Goal: Task Accomplishment & Management: Manage account settings

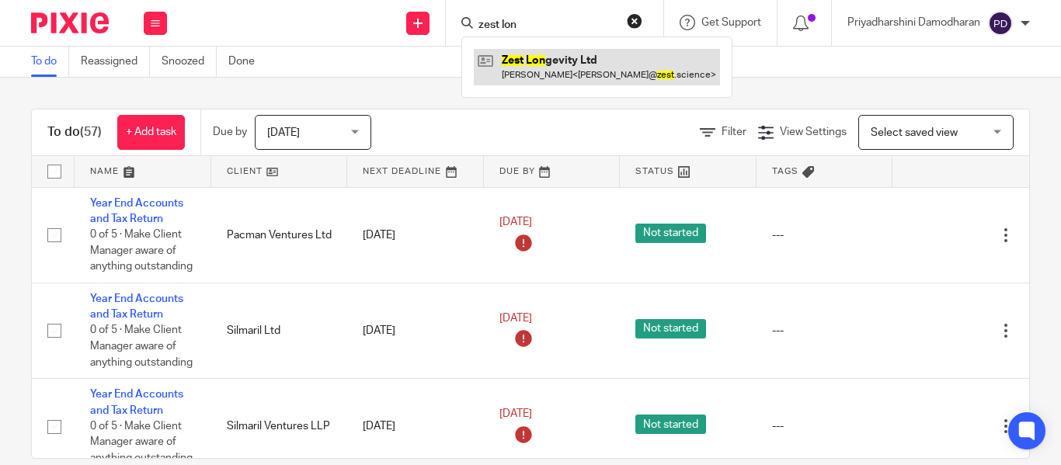
type input "zest lon"
click at [553, 73] on link at bounding box center [597, 67] width 246 height 36
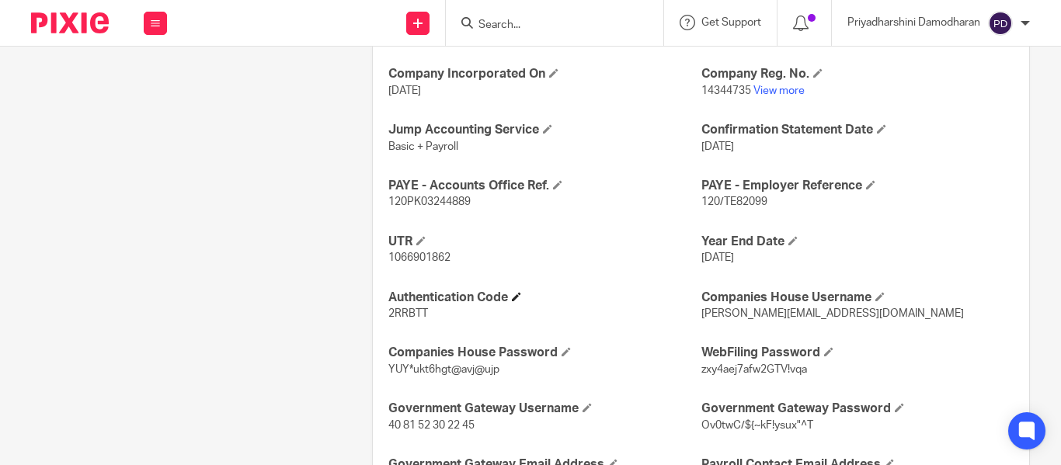
scroll to position [607, 0]
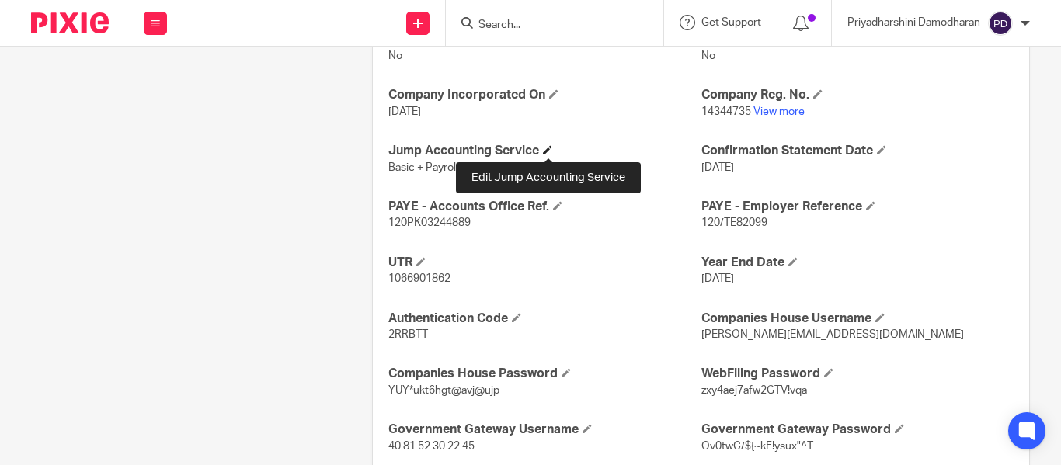
click at [548, 155] on span at bounding box center [547, 149] width 9 height 9
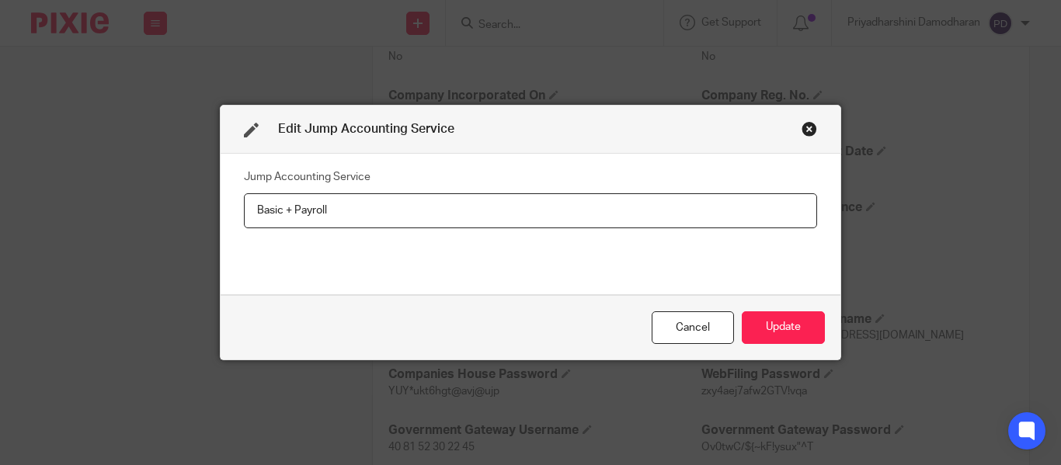
drag, startPoint x: 363, startPoint y: 206, endPoint x: 4, endPoint y: 235, distance: 360.0
click at [6, 235] on div "Edit Jump Accounting Service Jump Accounting Service Basic + Payroll Cancel Upd…" at bounding box center [530, 232] width 1061 height 465
type input "Year end Account"
click at [807, 127] on div "Close this dialog window" at bounding box center [810, 129] width 16 height 16
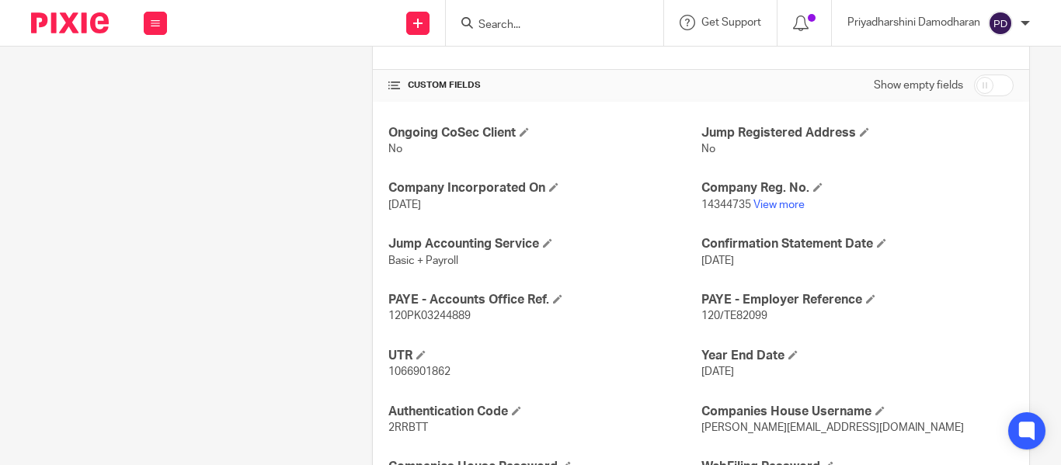
scroll to position [296, 0]
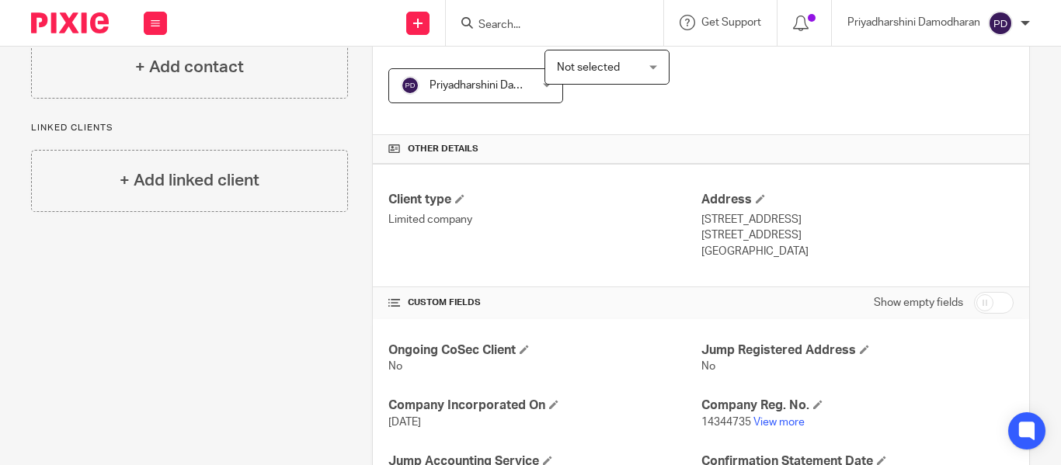
click at [503, 26] on input "Search" at bounding box center [547, 26] width 140 height 14
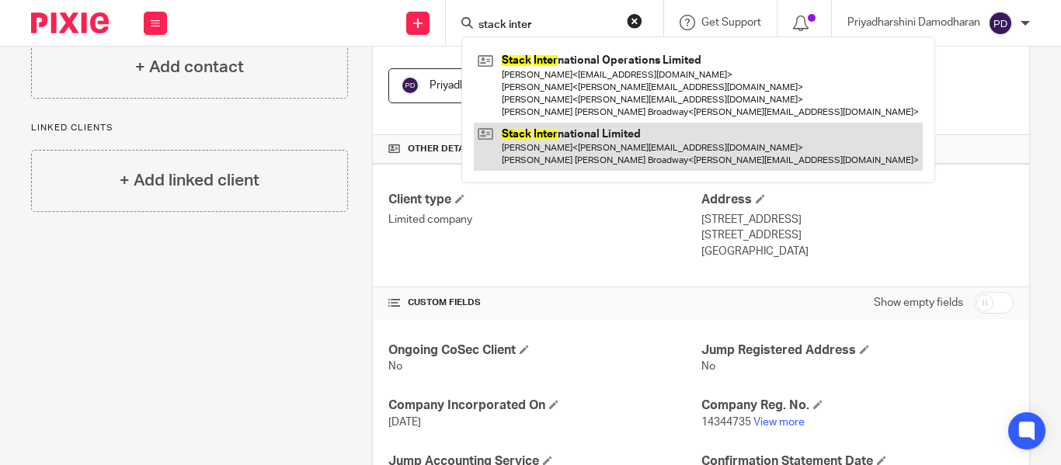
type input "stack inter"
click at [586, 136] on link at bounding box center [698, 147] width 449 height 48
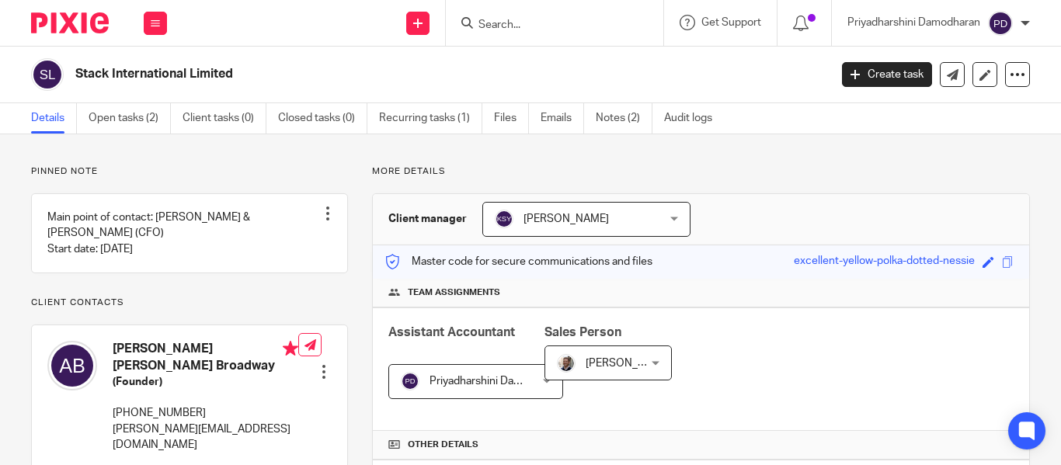
scroll to position [544, 0]
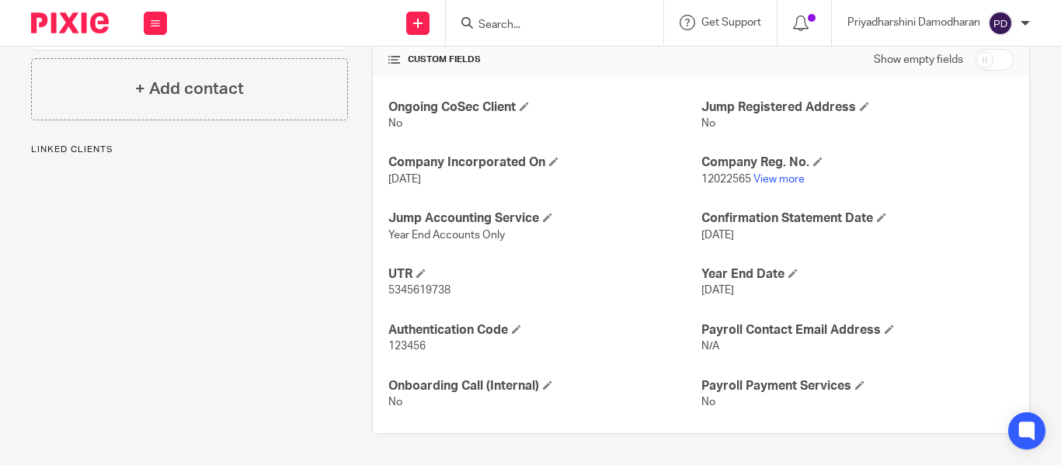
click at [404, 241] on span "Year End Accounts Only" at bounding box center [446, 235] width 116 height 11
copy p "Year End Accounts Only"
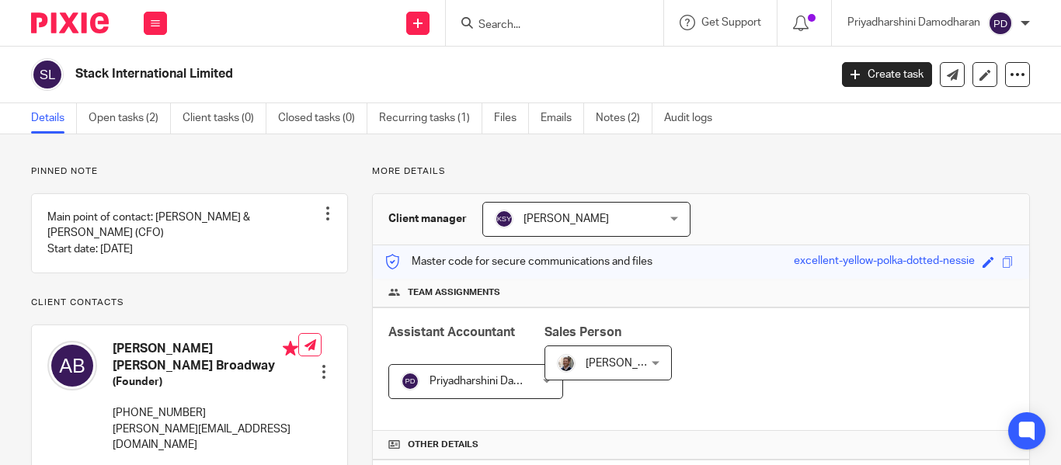
click at [520, 19] on input "Search" at bounding box center [547, 26] width 140 height 14
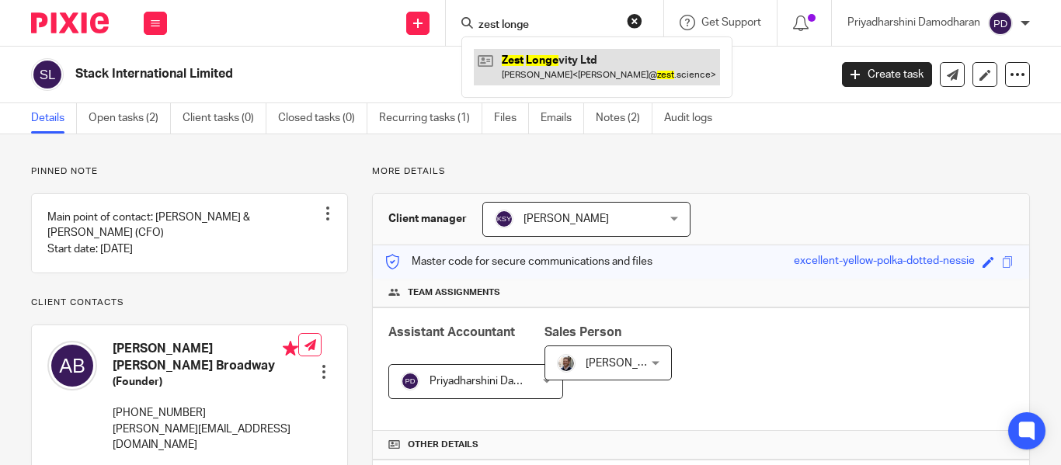
type input "zest longe"
click at [548, 62] on link at bounding box center [597, 67] width 246 height 36
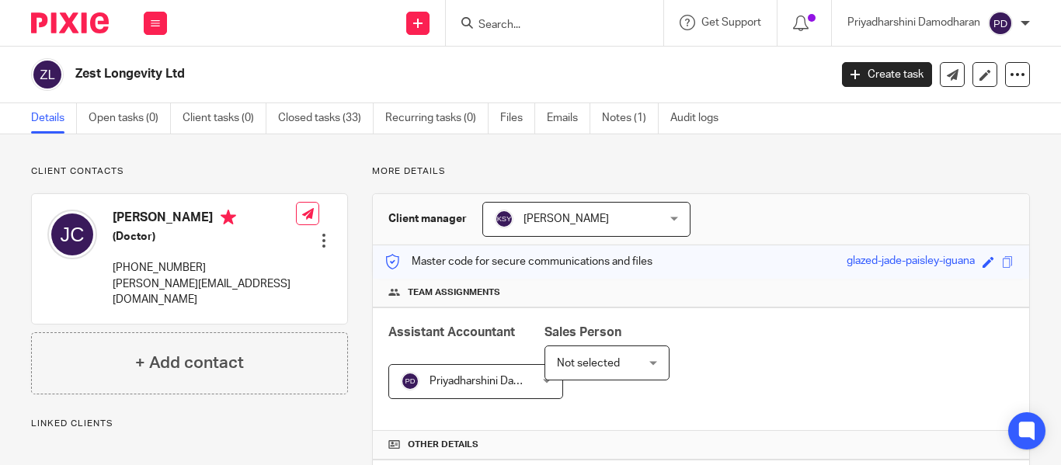
scroll to position [544, 0]
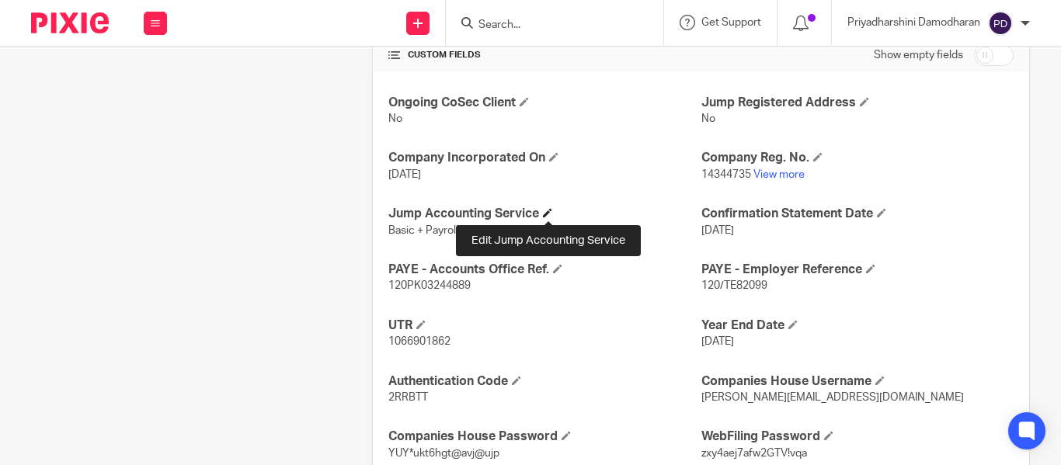
click at [548, 211] on span at bounding box center [547, 212] width 9 height 9
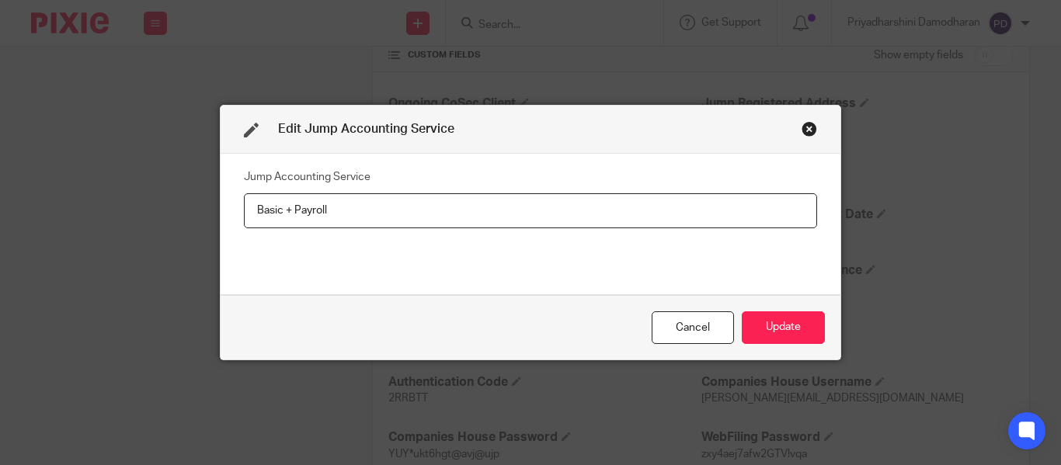
drag, startPoint x: 510, startPoint y: 214, endPoint x: 61, endPoint y: 245, distance: 450.8
click at [61, 245] on div "Edit Jump Accounting Service Jump Accounting Service Basic + Payroll Cancel Upd…" at bounding box center [530, 232] width 1061 height 465
type input "Year End Accounts Only"
click at [767, 332] on button "Update" at bounding box center [783, 327] width 83 height 33
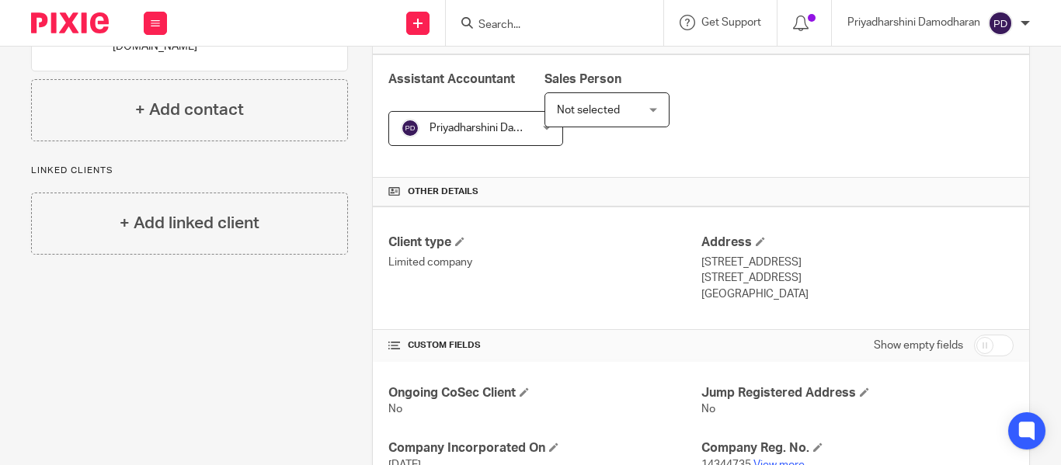
scroll to position [0, 0]
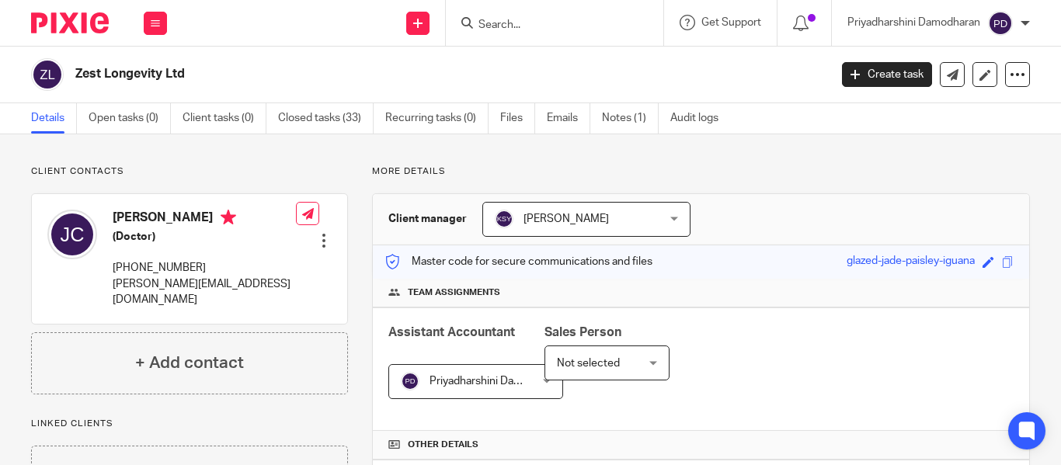
click at [521, 26] on input "Search" at bounding box center [547, 26] width 140 height 14
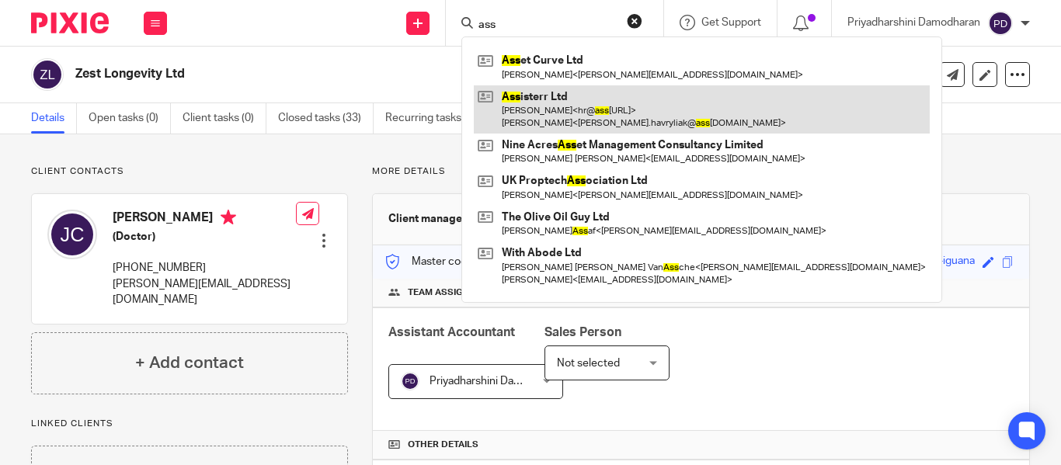
type input "ass"
click at [552, 102] on link at bounding box center [702, 109] width 456 height 48
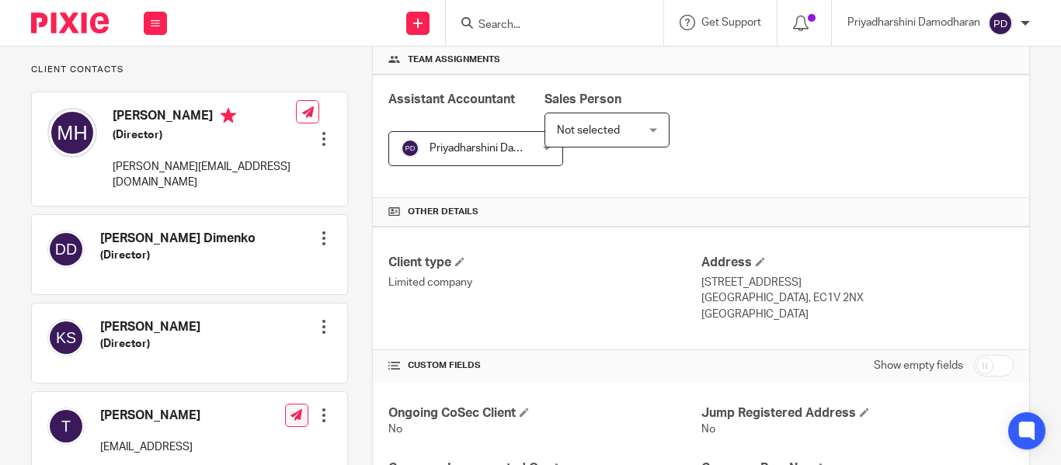
scroll to position [466, 0]
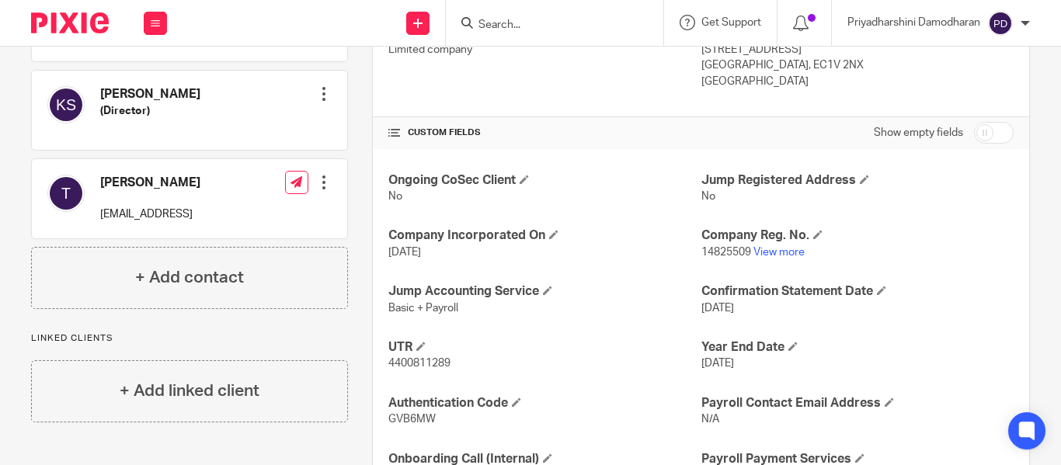
click at [530, 35] on div at bounding box center [554, 23] width 217 height 46
click at [526, 30] on input "Search" at bounding box center [547, 26] width 140 height 14
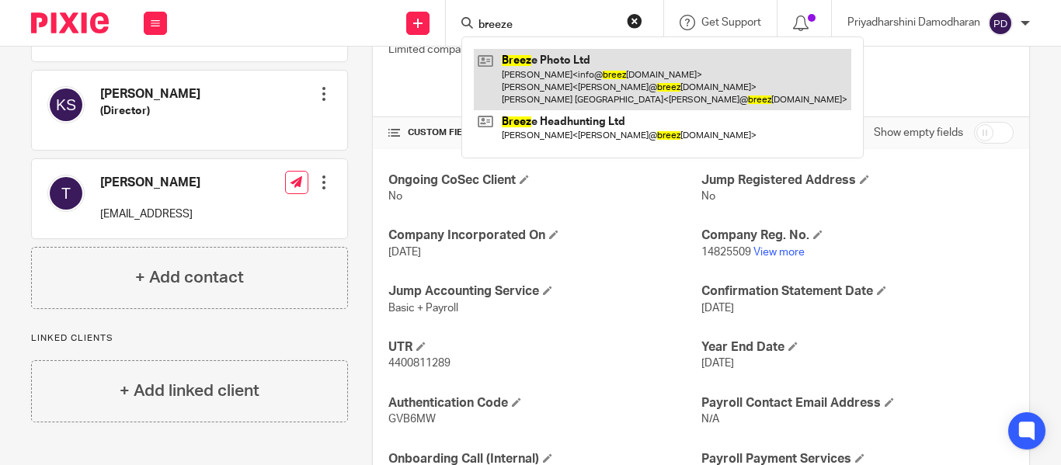
type input "breeze"
click at [561, 85] on link at bounding box center [662, 79] width 377 height 61
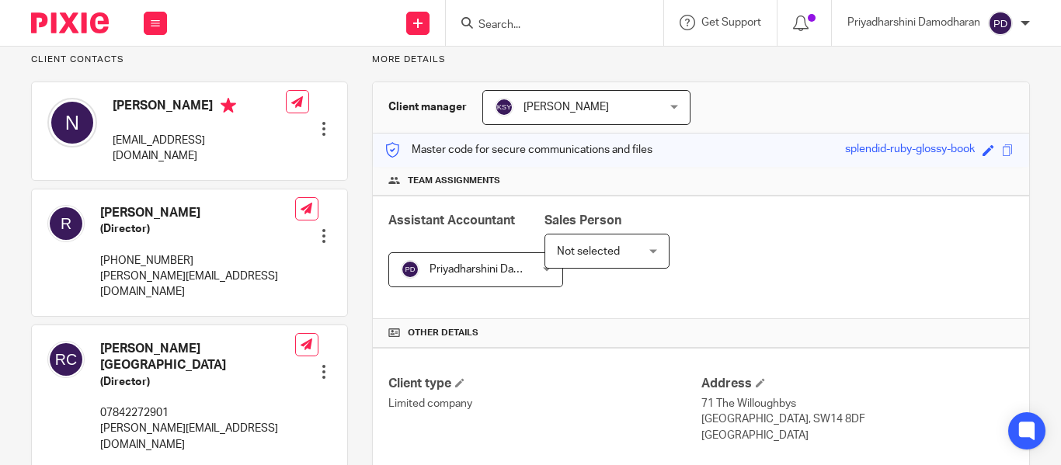
scroll to position [466, 0]
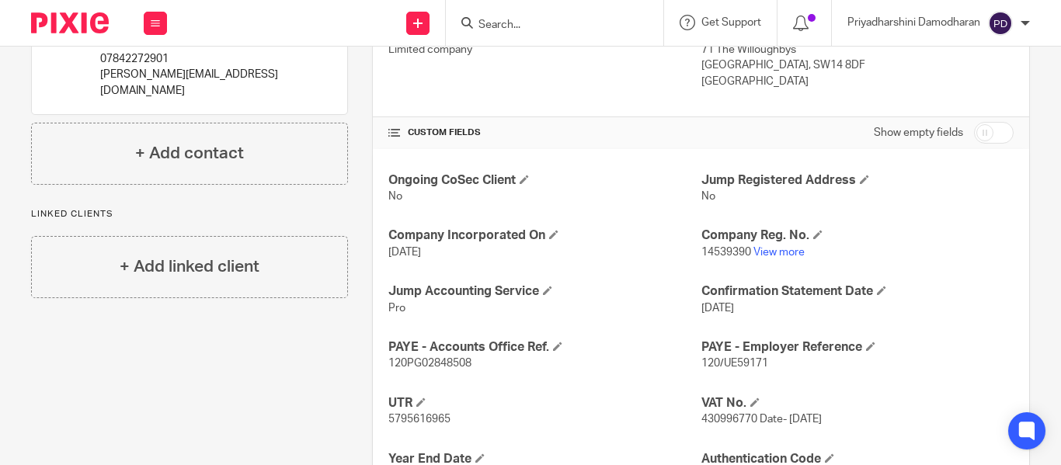
click at [548, 22] on input "Search" at bounding box center [547, 26] width 140 height 14
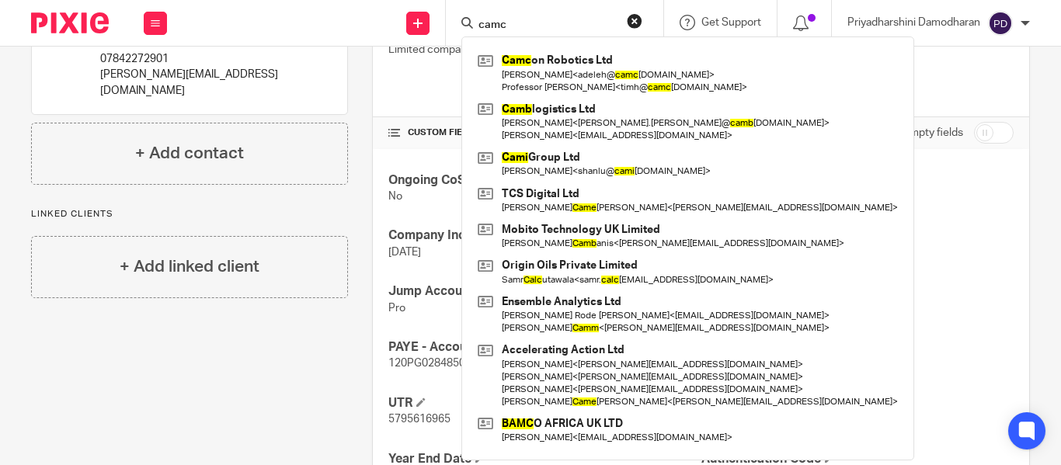
type input "camc"
click at [561, 55] on link at bounding box center [688, 73] width 428 height 48
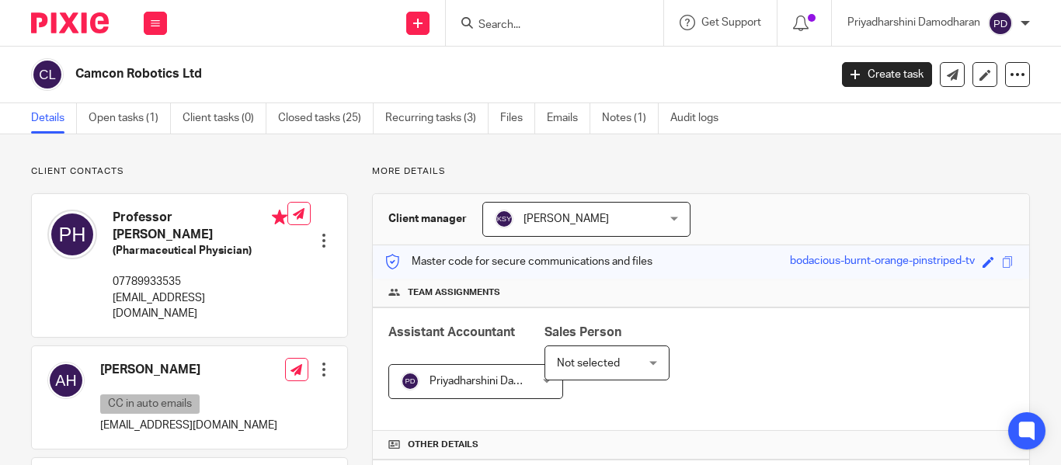
scroll to position [466, 0]
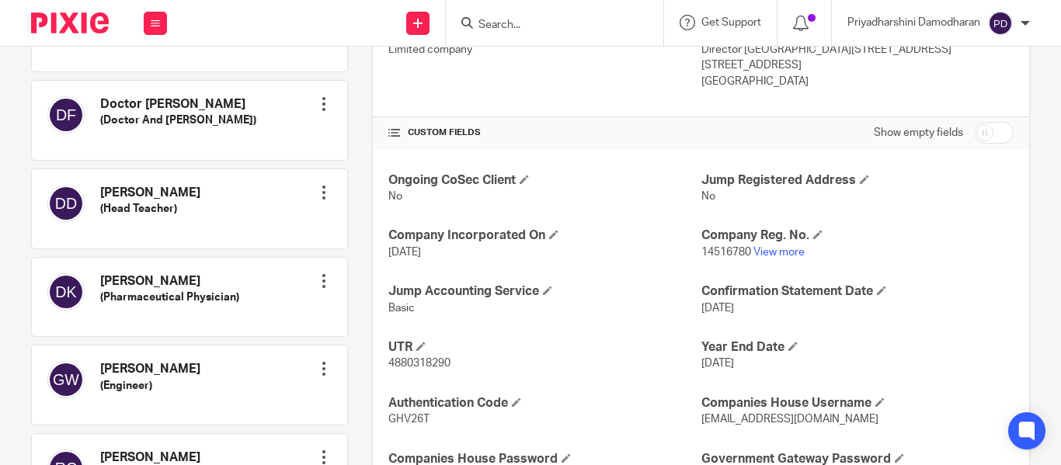
click at [524, 27] on input "Search" at bounding box center [547, 26] width 140 height 14
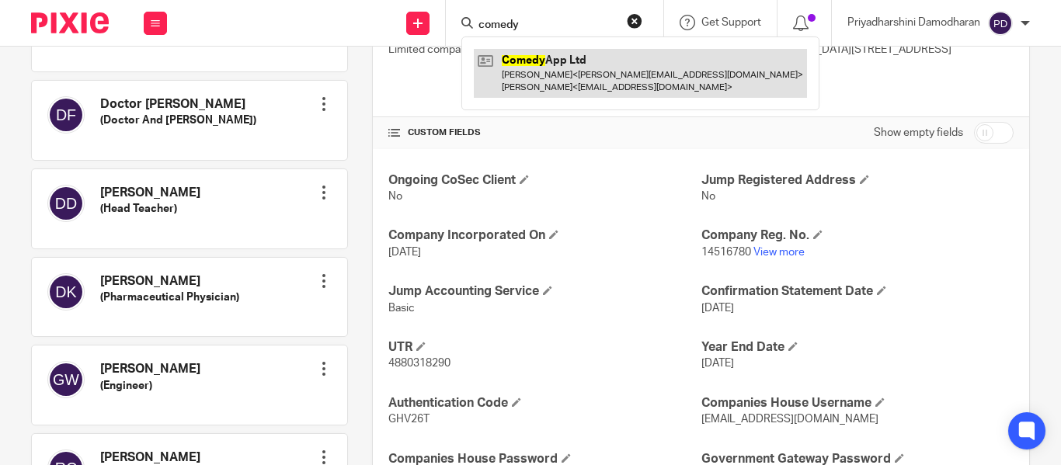
type input "comedy"
click at [553, 64] on link at bounding box center [640, 73] width 333 height 48
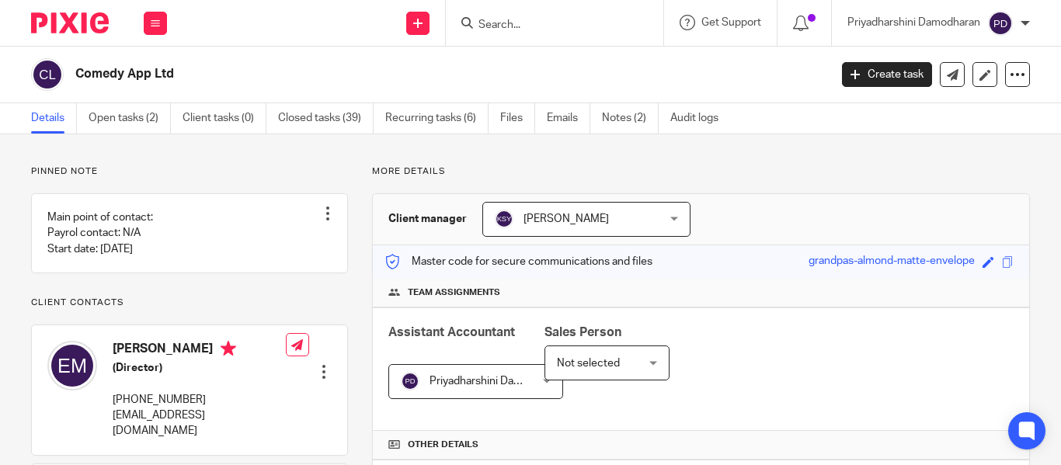
scroll to position [466, 0]
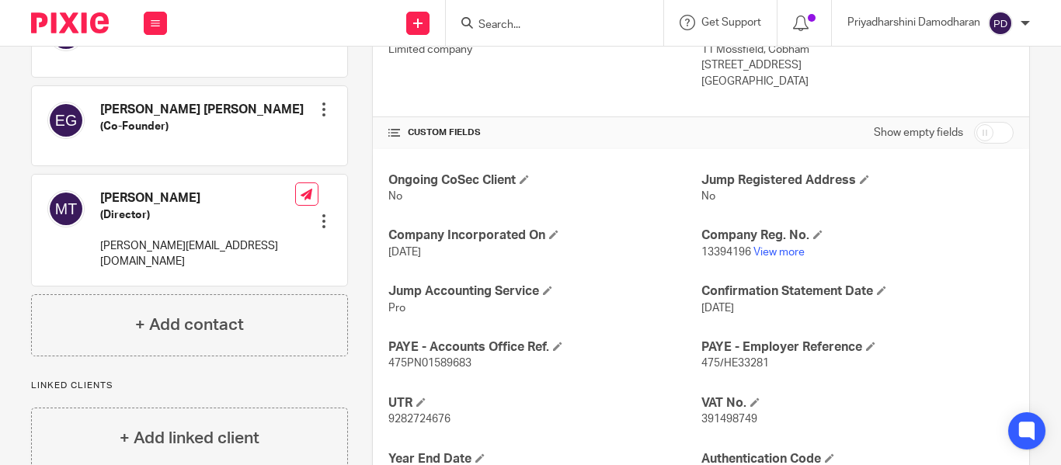
click at [516, 17] on form at bounding box center [559, 22] width 165 height 19
click at [499, 27] on input "Search" at bounding box center [547, 26] width 140 height 14
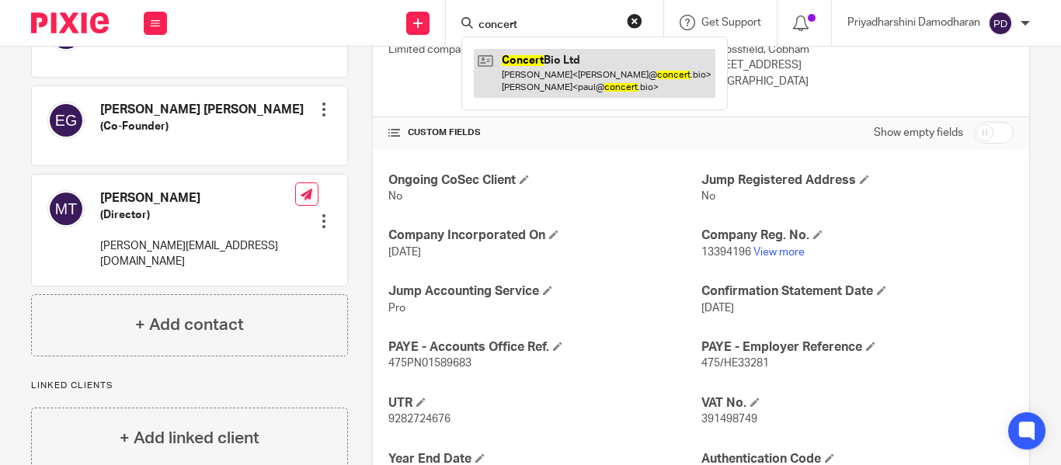
type input "concert"
click at [549, 56] on link at bounding box center [595, 73] width 242 height 48
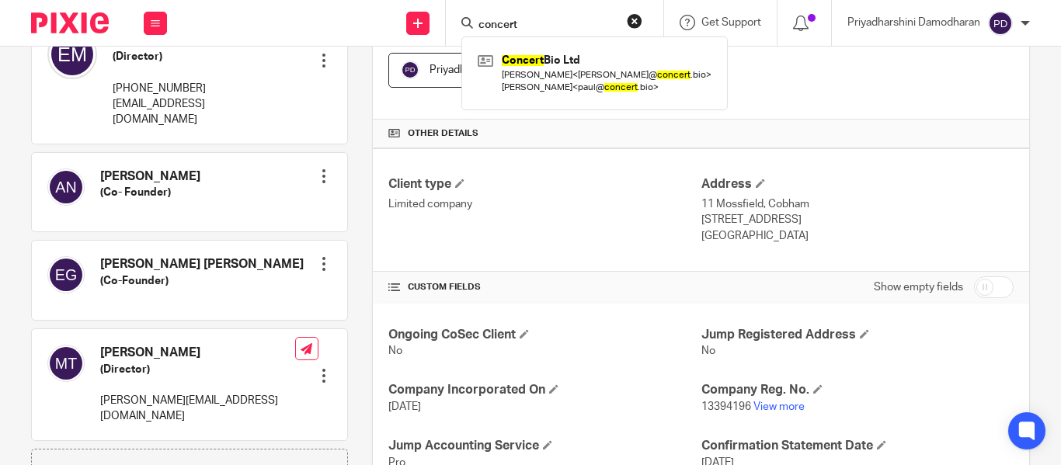
scroll to position [311, 0]
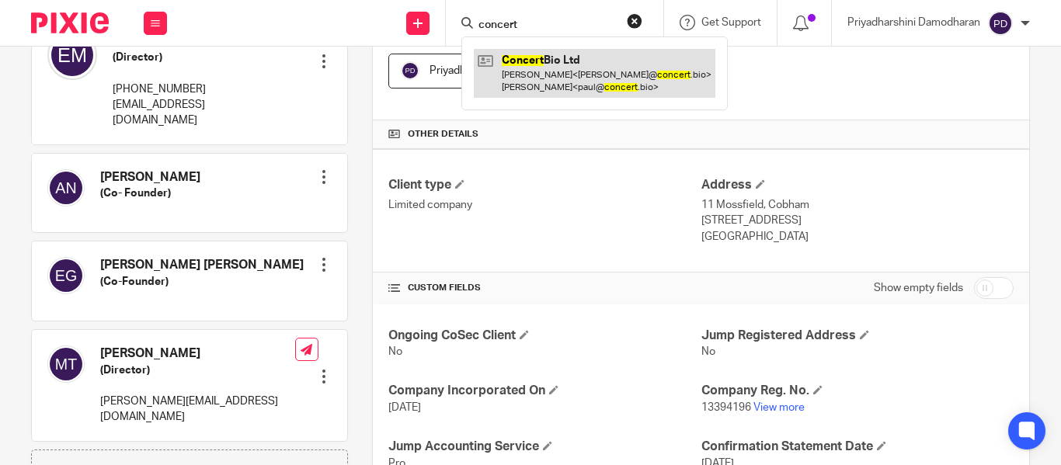
click at [525, 59] on link at bounding box center [595, 73] width 242 height 48
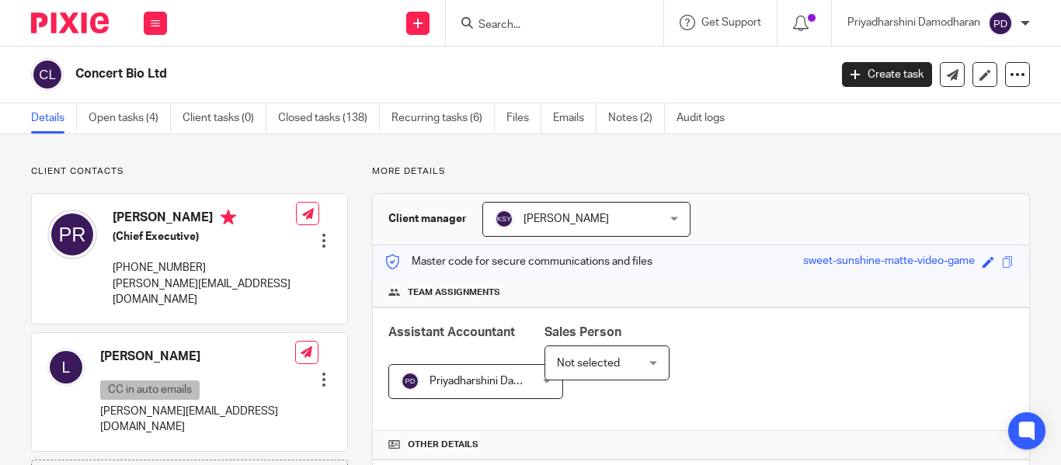
click at [502, 29] on input "Search" at bounding box center [547, 26] width 140 height 14
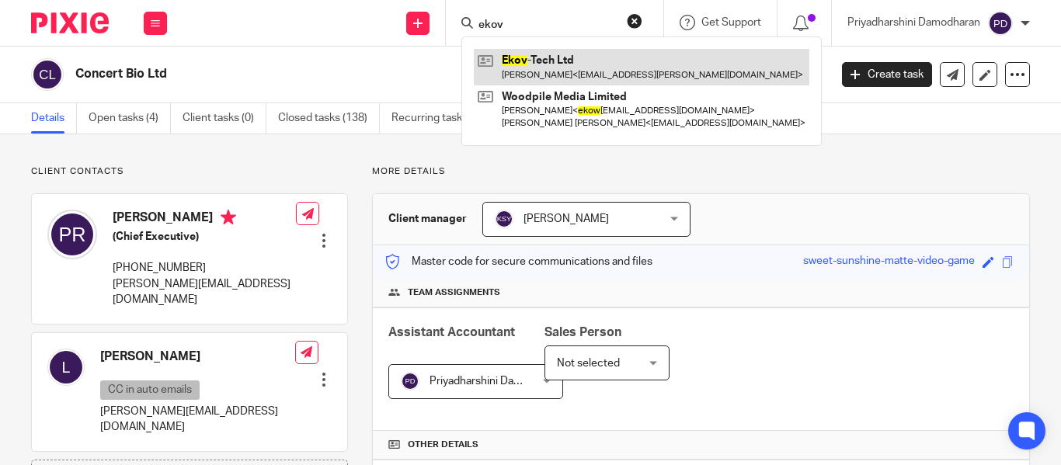
type input "ekov"
click at [555, 66] on link at bounding box center [642, 67] width 336 height 36
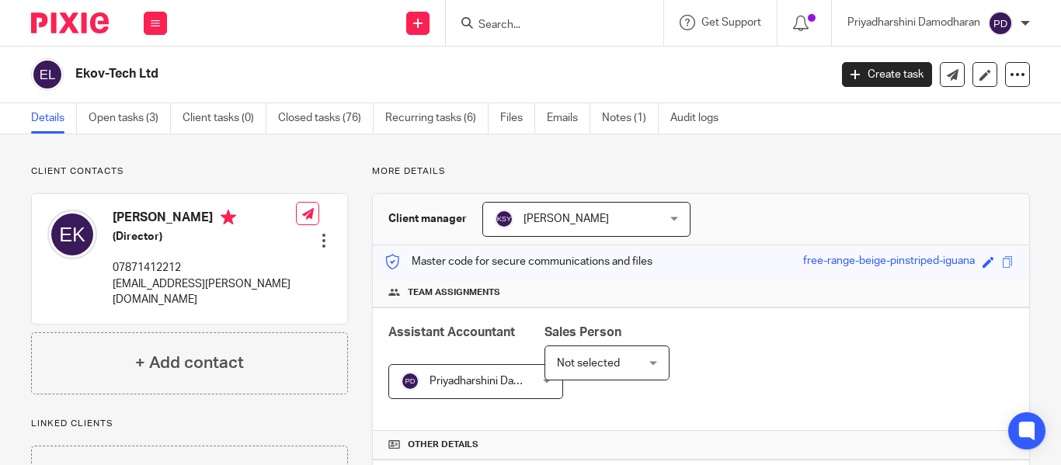
scroll to position [479, 0]
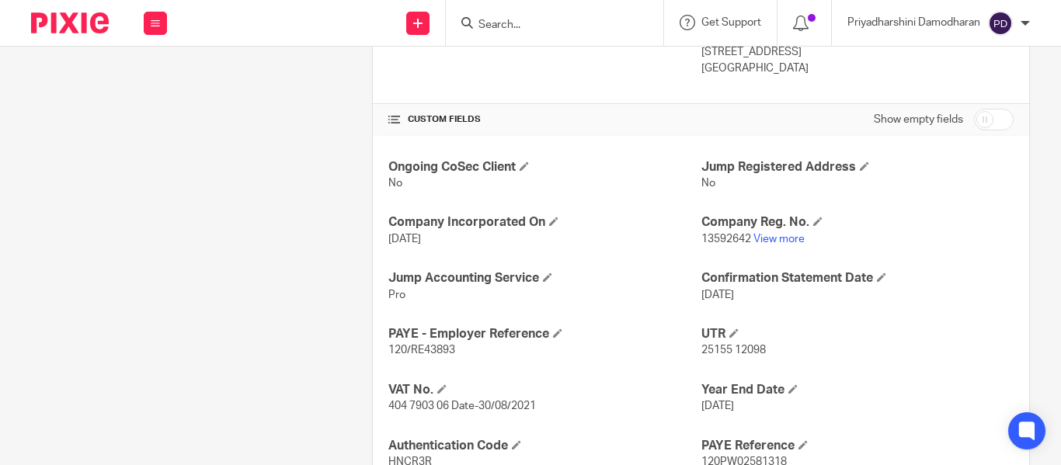
click at [501, 27] on input "Search" at bounding box center [547, 26] width 140 height 14
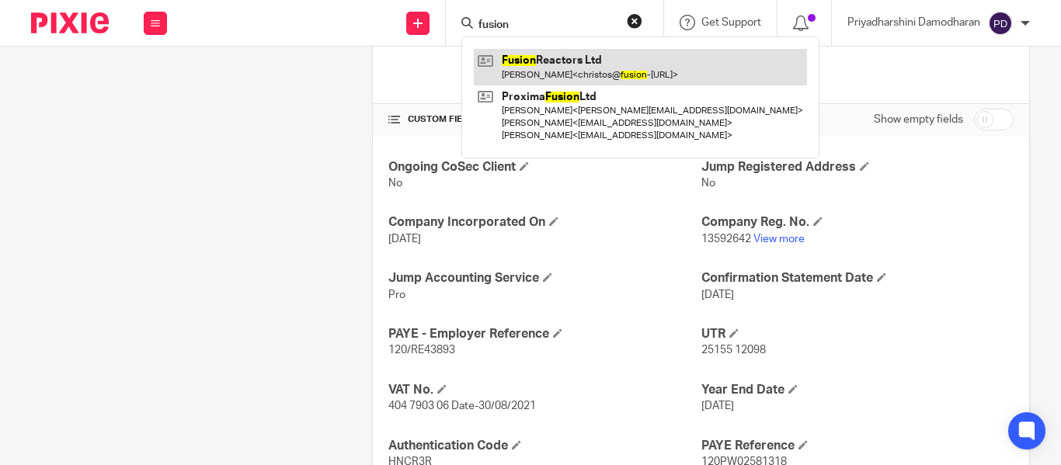
type input "fusion"
click at [545, 56] on link at bounding box center [640, 67] width 333 height 36
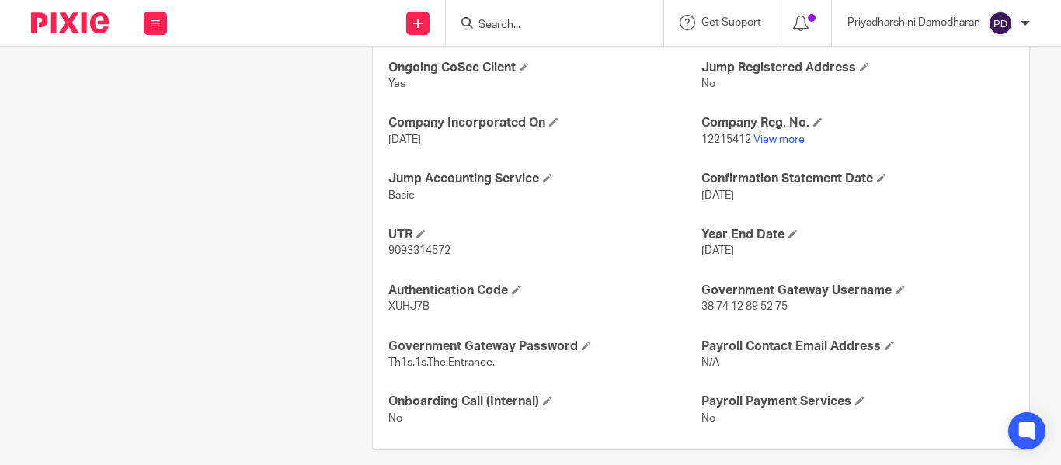
scroll to position [579, 0]
click at [509, 24] on input "Search" at bounding box center [547, 26] width 140 height 14
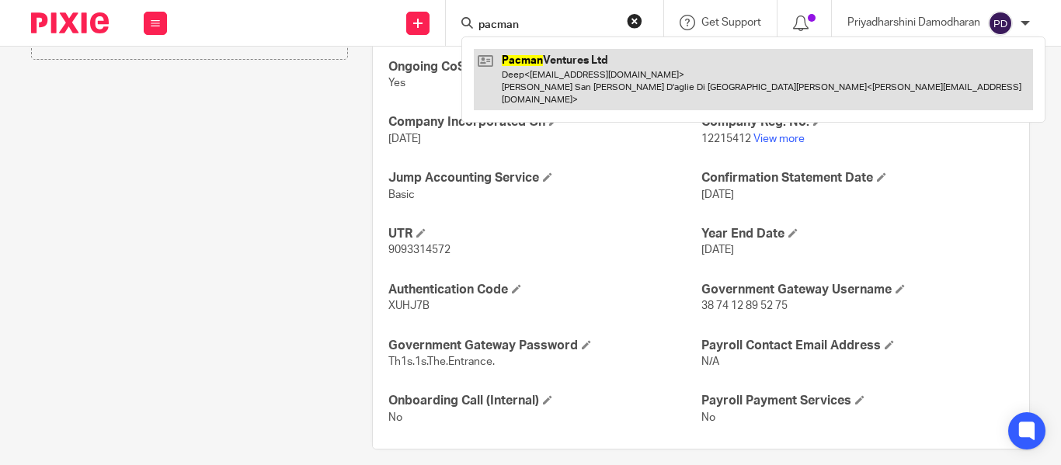
type input "pacman"
click at [582, 54] on link at bounding box center [753, 79] width 559 height 61
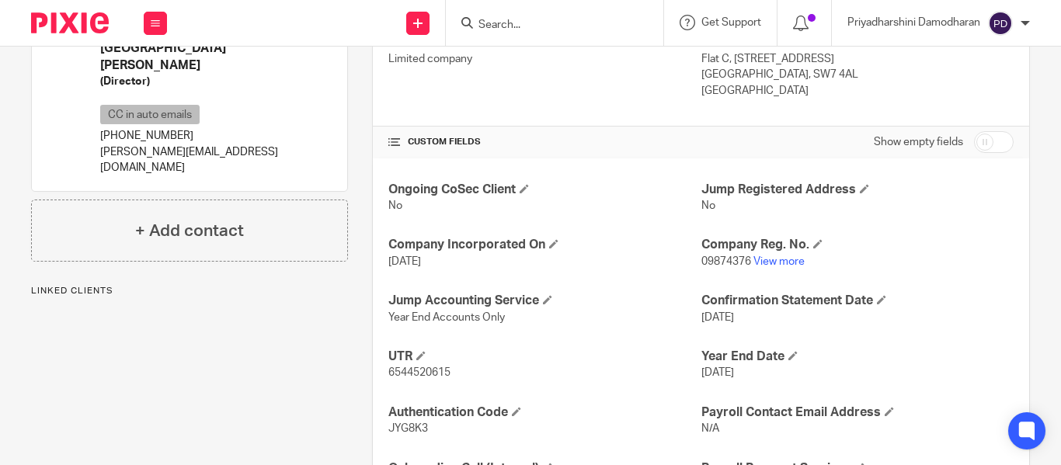
scroll to position [457, 0]
click at [499, 22] on input "Search" at bounding box center [547, 26] width 140 height 14
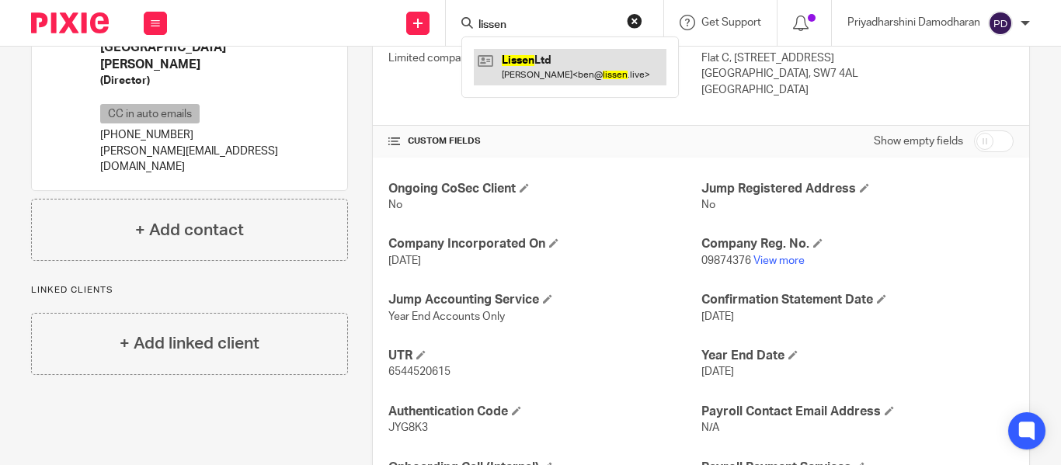
type input "lissen"
click at [569, 50] on link at bounding box center [570, 67] width 193 height 36
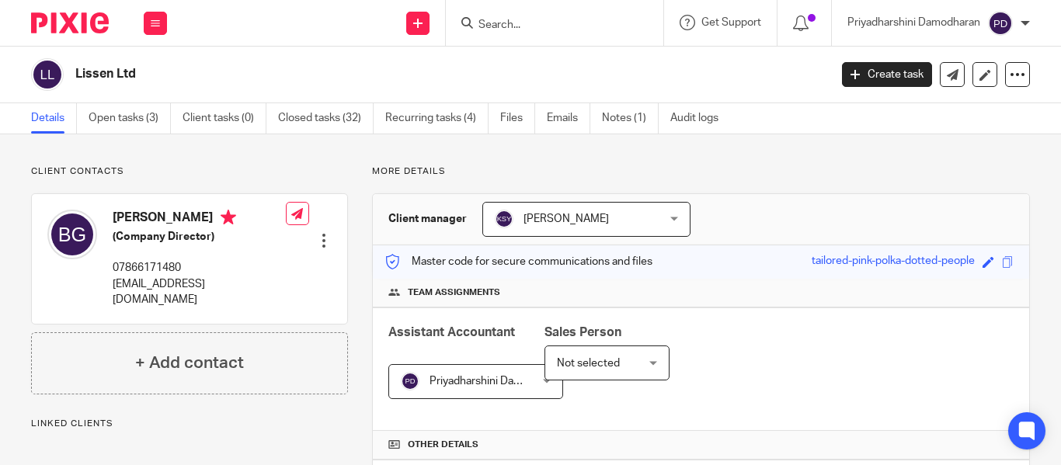
click at [492, 27] on input "Search" at bounding box center [547, 26] width 140 height 14
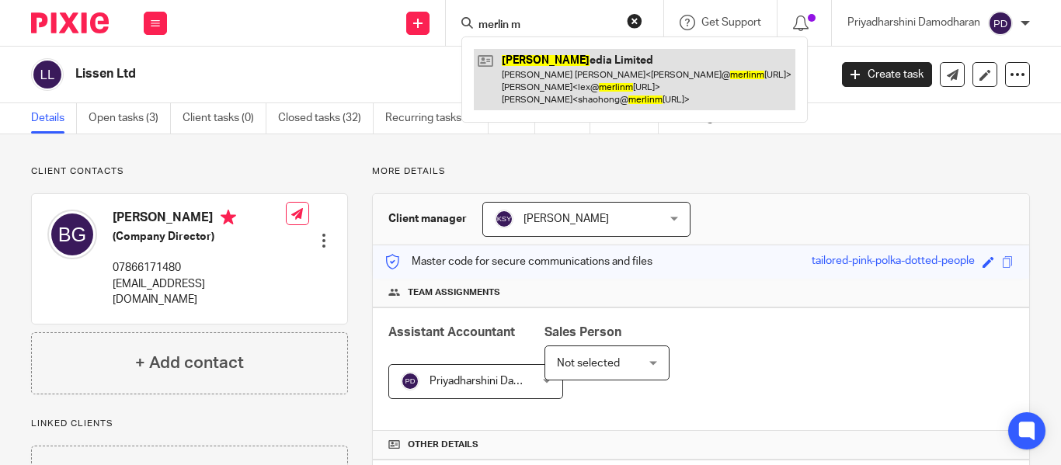
type input "merlin m"
click at [555, 61] on link at bounding box center [635, 79] width 322 height 61
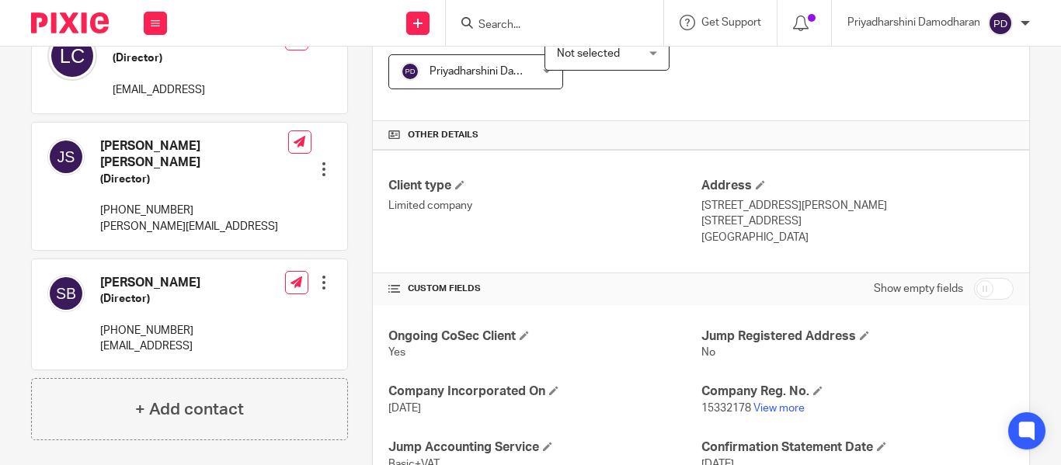
scroll to position [233, 0]
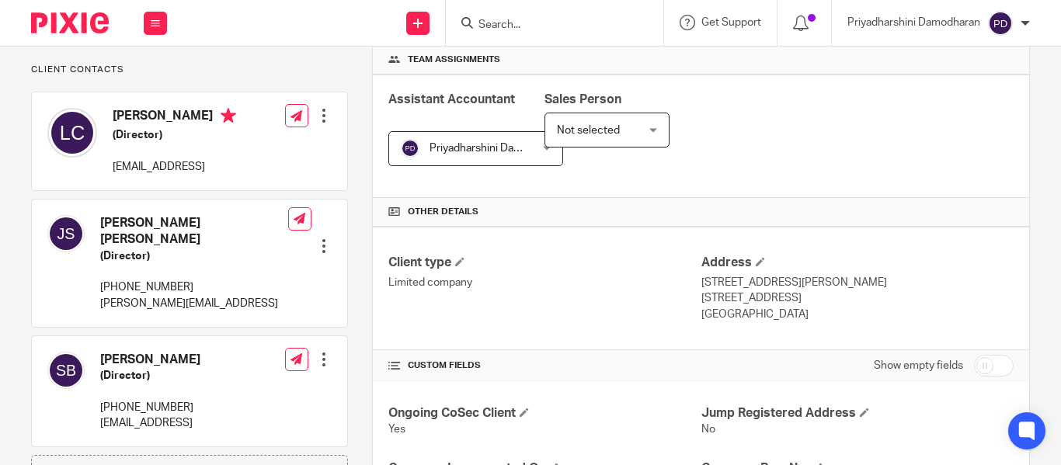
click at [509, 28] on input "Search" at bounding box center [547, 26] width 140 height 14
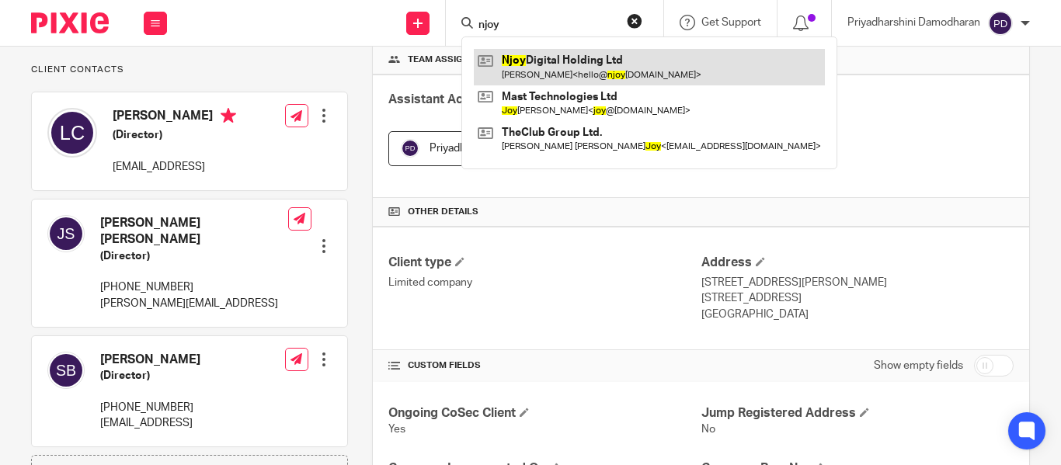
type input "njoy"
click at [558, 64] on link at bounding box center [649, 67] width 351 height 36
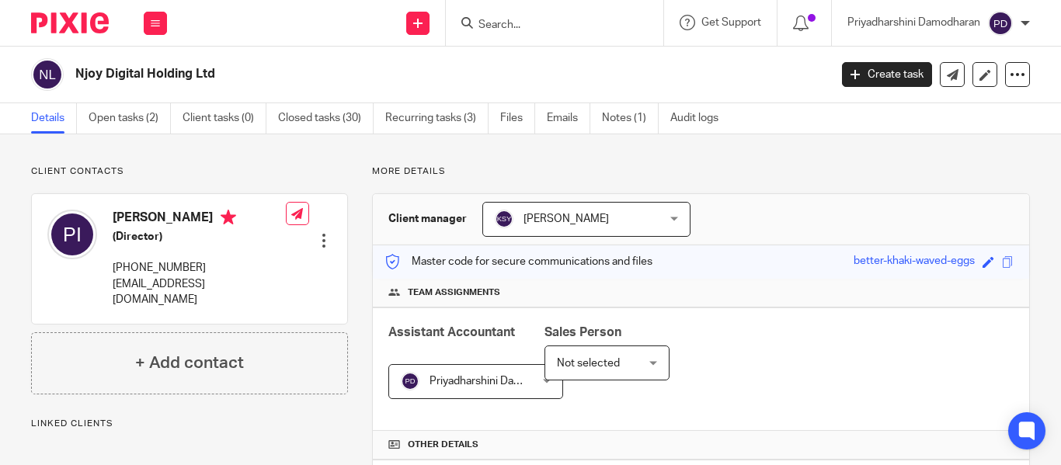
scroll to position [388, 0]
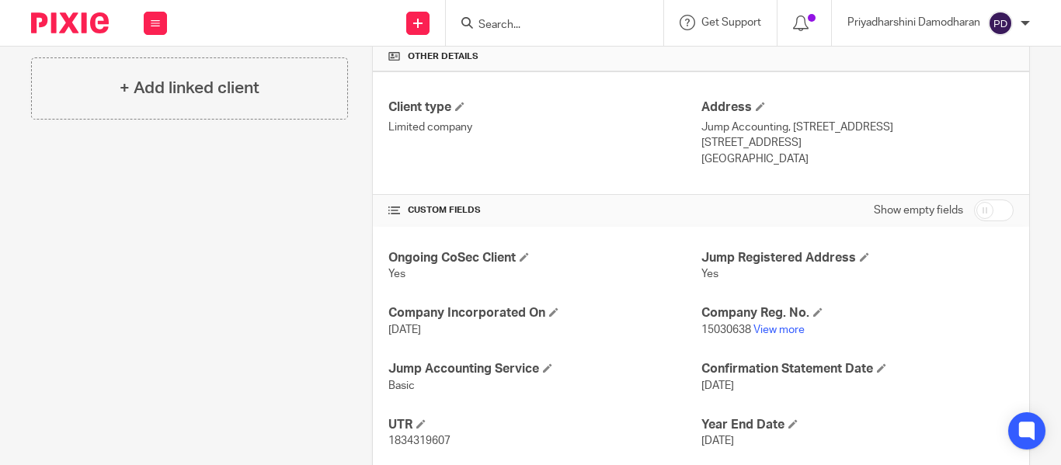
click at [498, 23] on input "Search" at bounding box center [547, 26] width 140 height 14
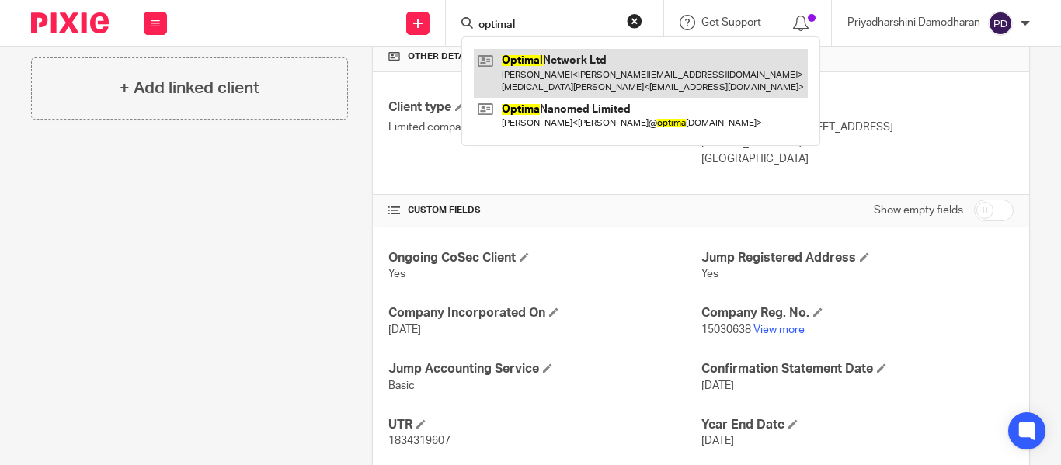
type input "optimal"
click at [541, 65] on link at bounding box center [641, 73] width 334 height 48
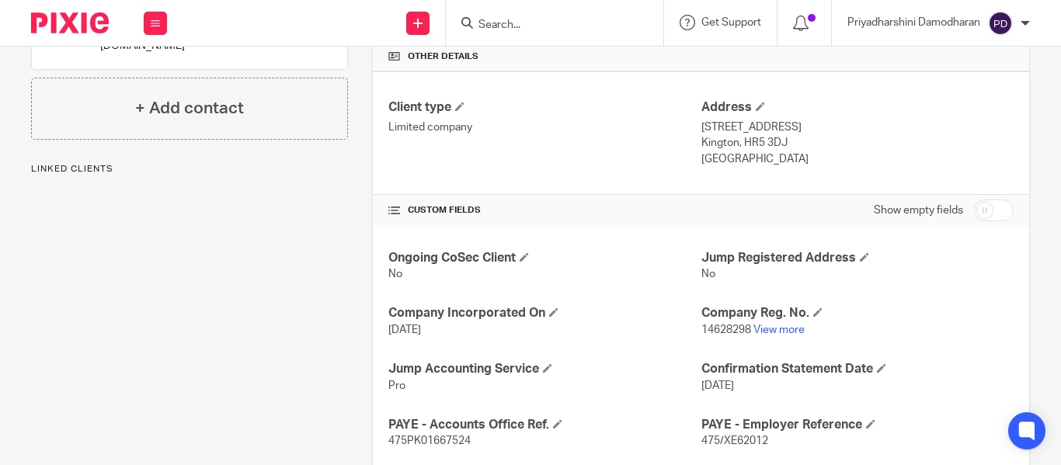
scroll to position [466, 0]
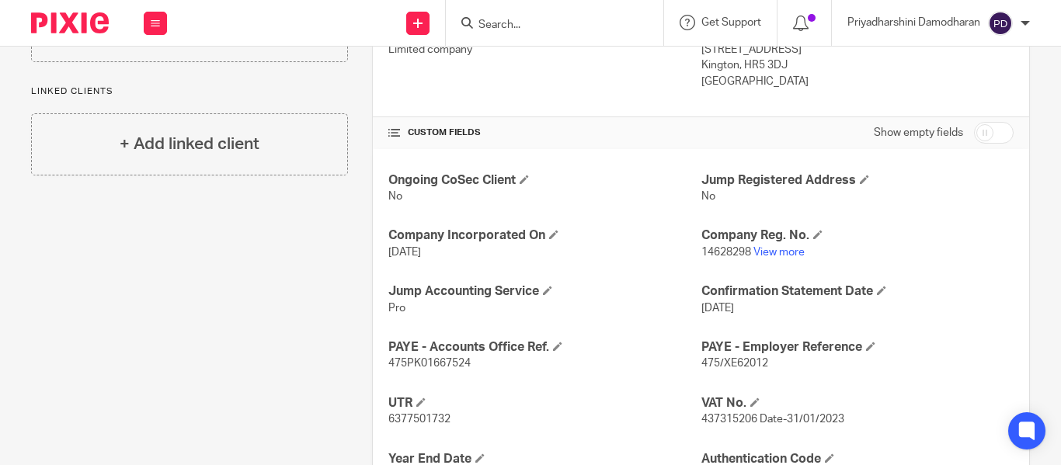
click at [519, 30] on input "Search" at bounding box center [547, 26] width 140 height 14
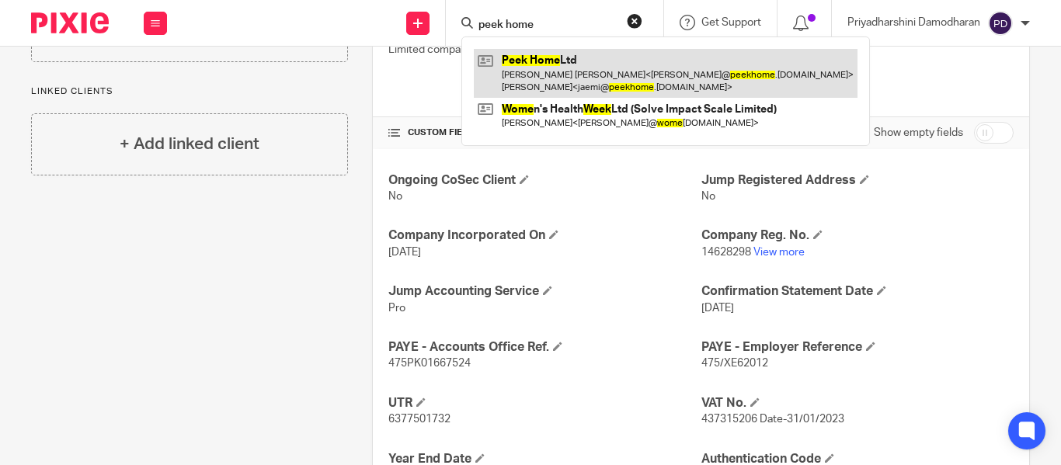
type input "peek home"
click at [558, 85] on link at bounding box center [666, 73] width 384 height 48
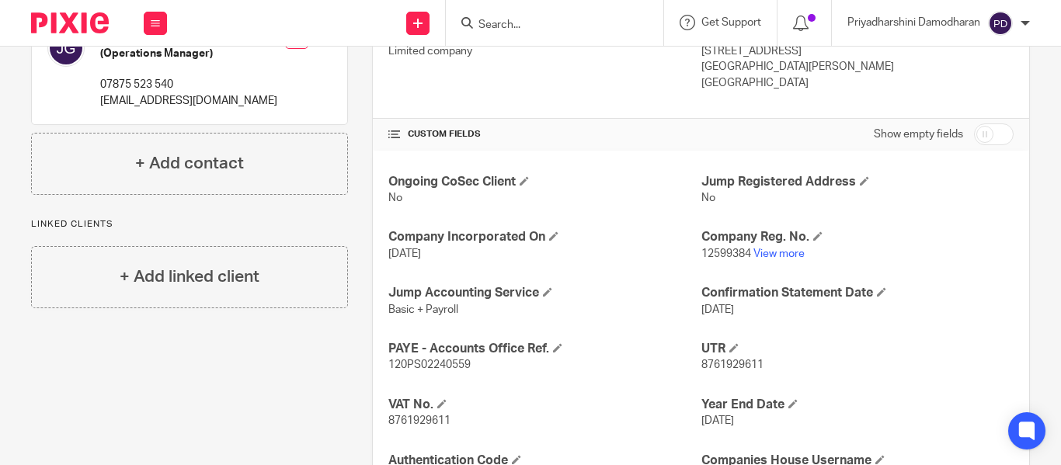
scroll to position [466, 0]
click at [531, 15] on form at bounding box center [559, 22] width 165 height 19
click at [513, 30] on input "Search" at bounding box center [547, 26] width 140 height 14
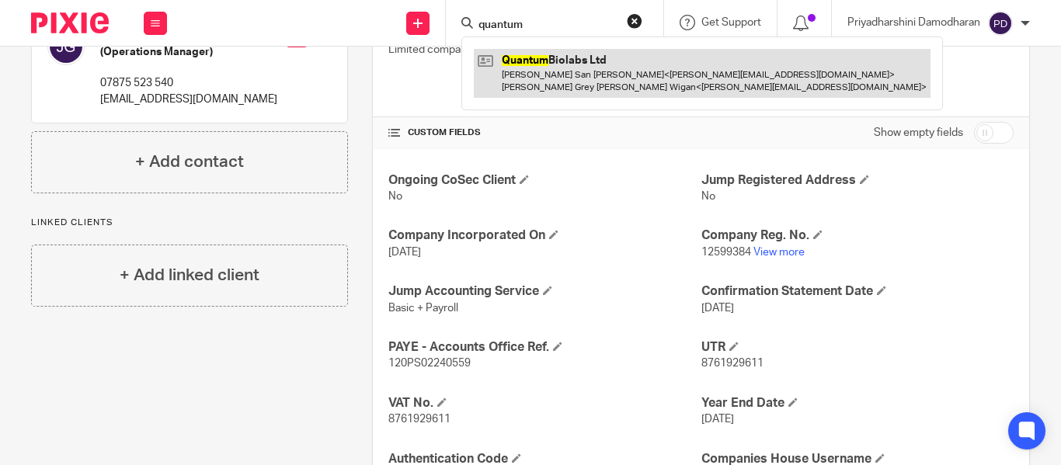
type input "quantum"
click at [552, 64] on link at bounding box center [702, 73] width 457 height 48
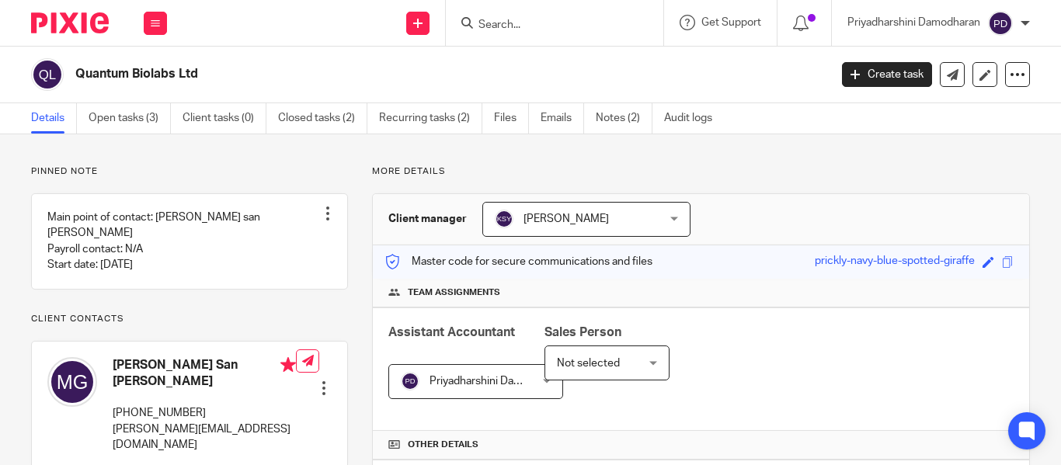
scroll to position [388, 0]
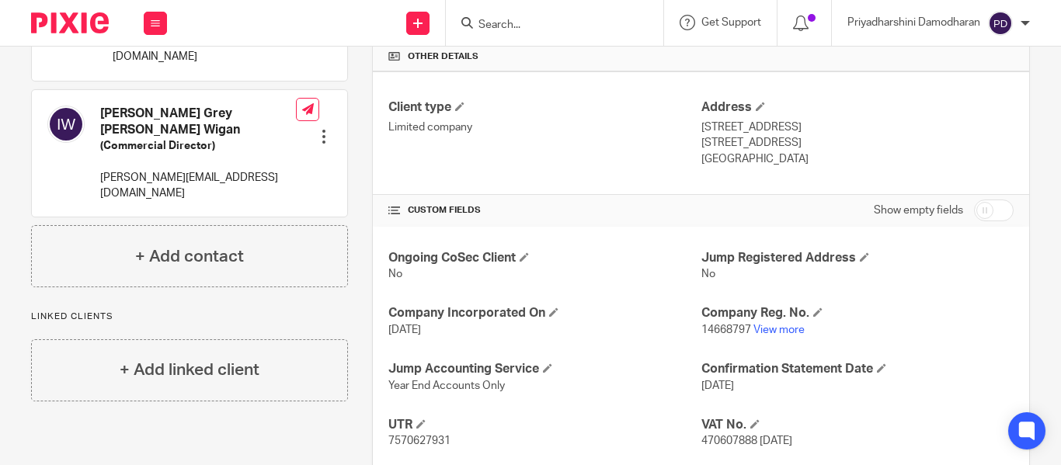
click at [501, 27] on input "Search" at bounding box center [547, 26] width 140 height 14
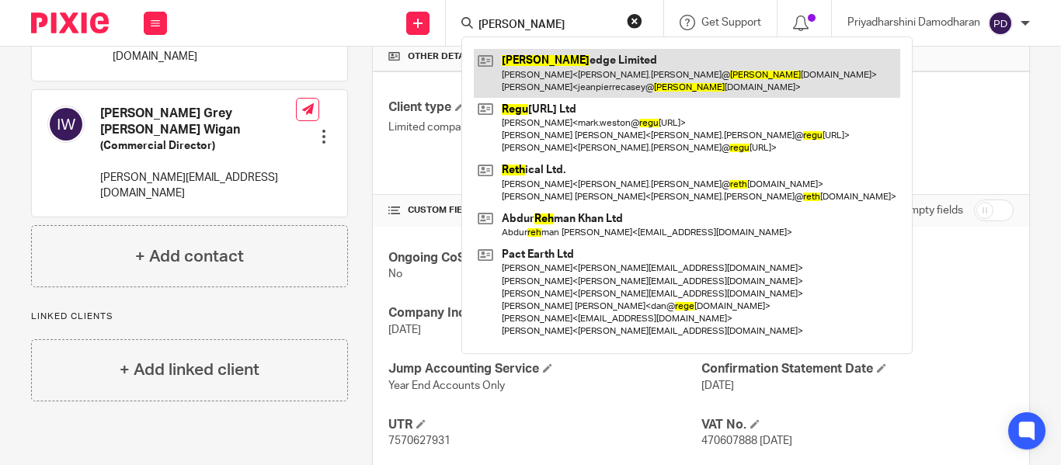
type input "[PERSON_NAME]"
click at [551, 57] on link at bounding box center [687, 73] width 426 height 48
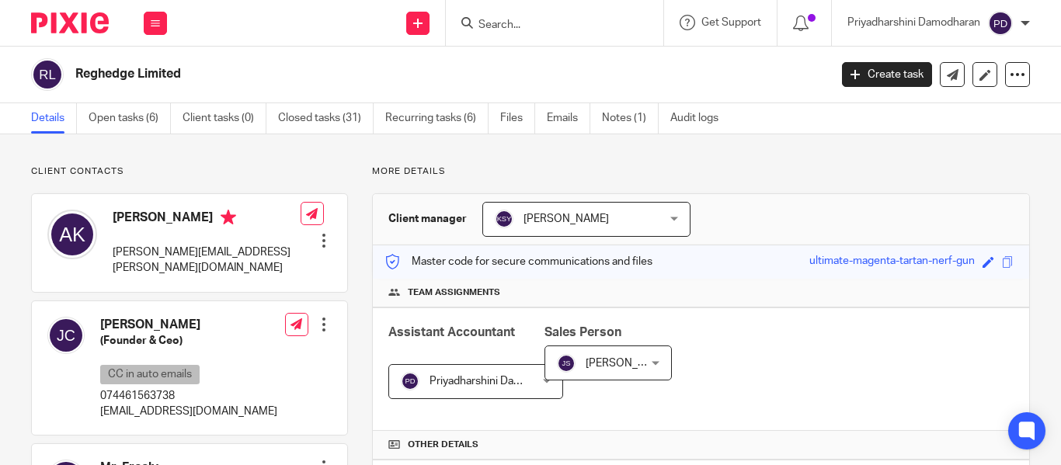
scroll to position [544, 0]
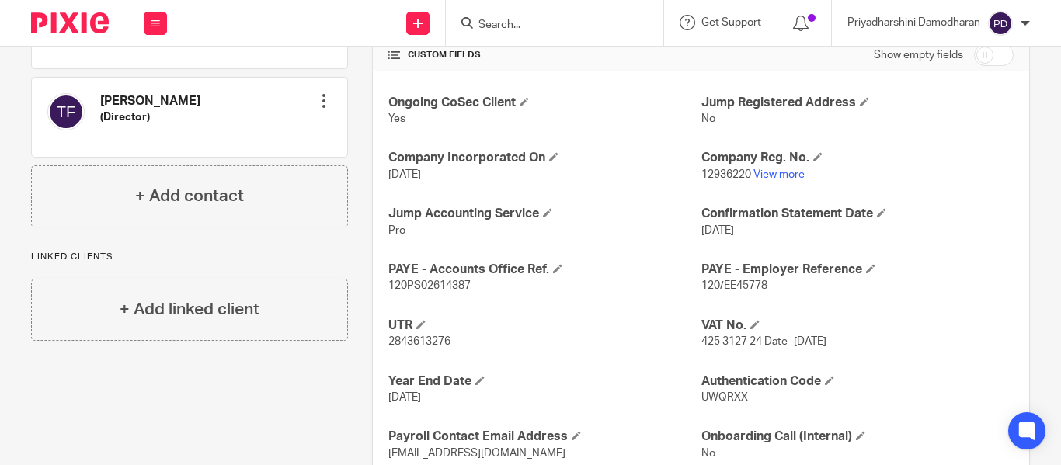
click at [518, 27] on input "Search" at bounding box center [547, 26] width 140 height 14
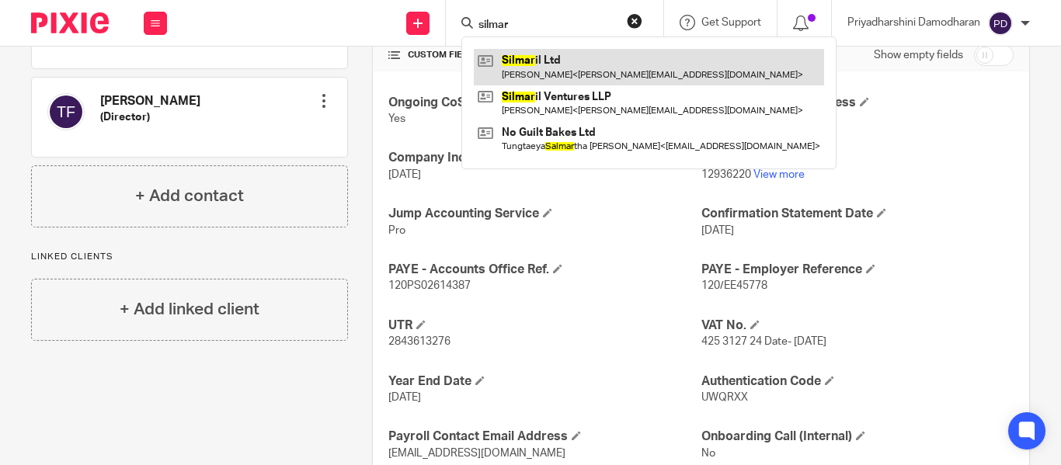
type input "silmar"
click at [556, 64] on link at bounding box center [649, 67] width 350 height 36
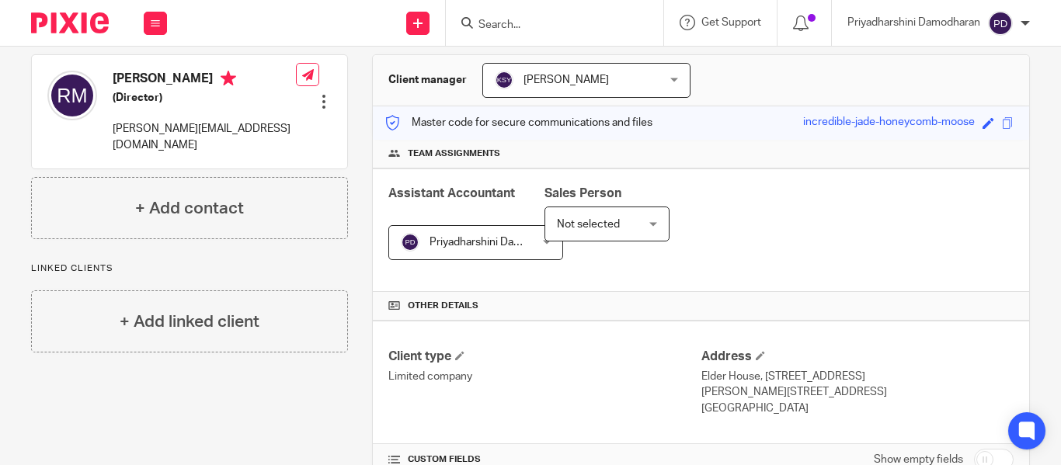
scroll to position [78, 0]
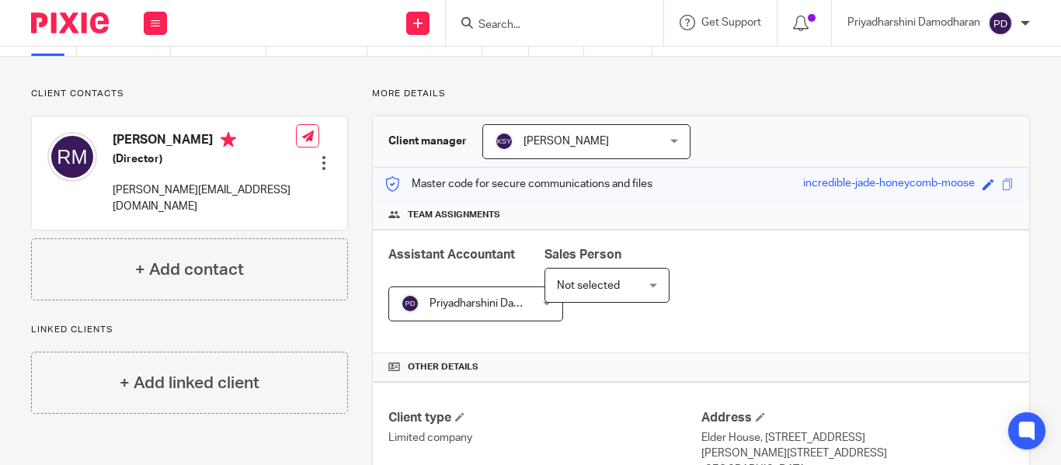
click at [496, 33] on form at bounding box center [559, 22] width 165 height 19
click at [499, 26] on input "Search" at bounding box center [547, 26] width 140 height 14
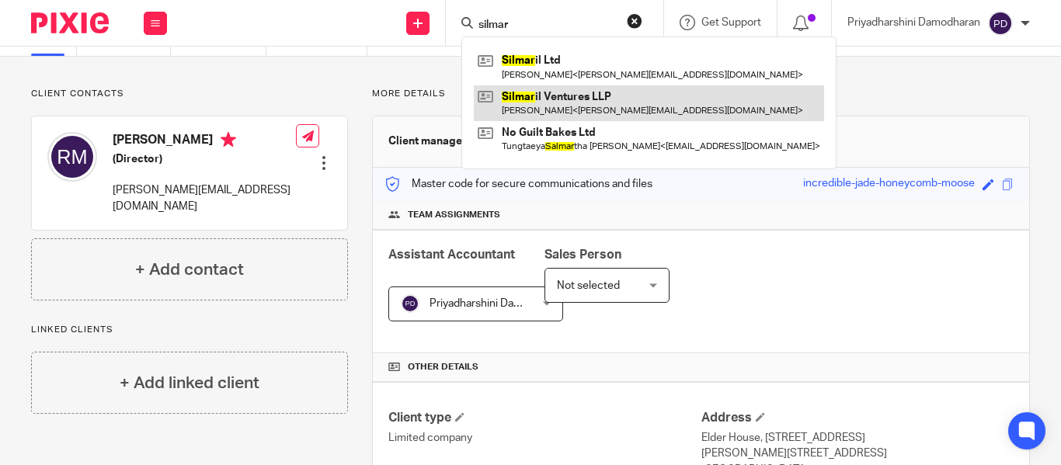
type input "silmar"
click at [579, 92] on link at bounding box center [649, 103] width 350 height 36
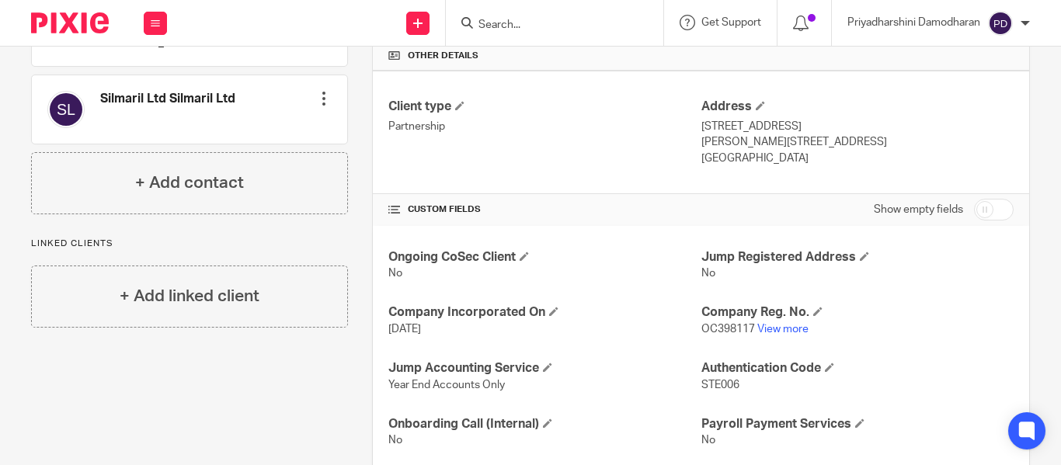
scroll to position [428, 0]
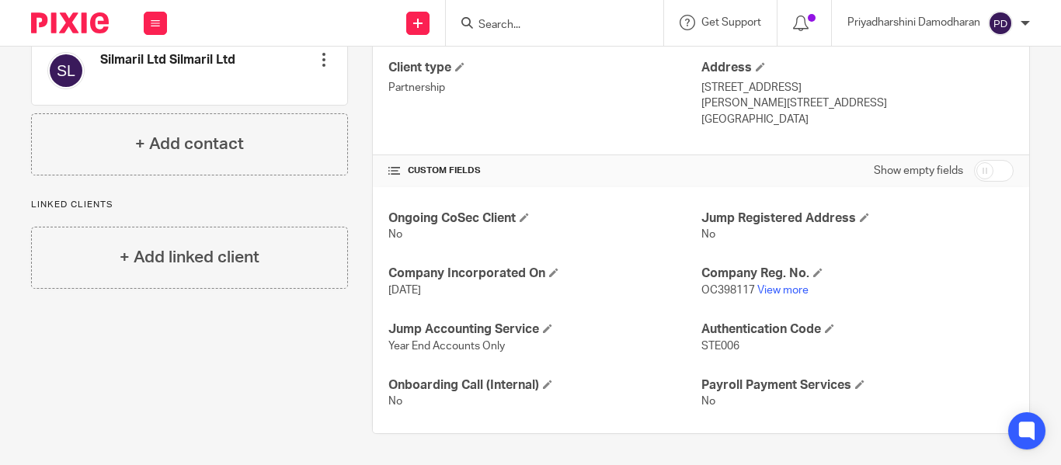
click at [529, 23] on input "Search" at bounding box center [547, 26] width 140 height 14
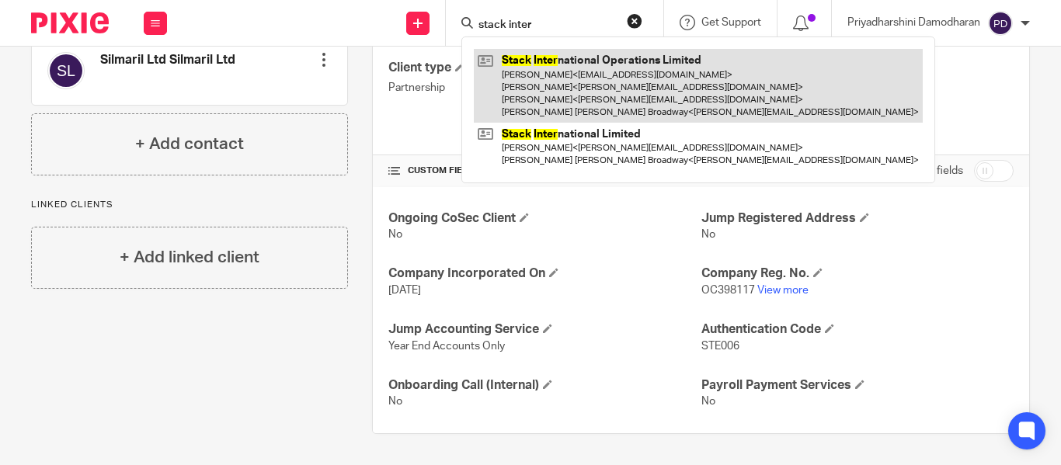
type input "stack inter"
click at [553, 65] on link at bounding box center [698, 86] width 449 height 74
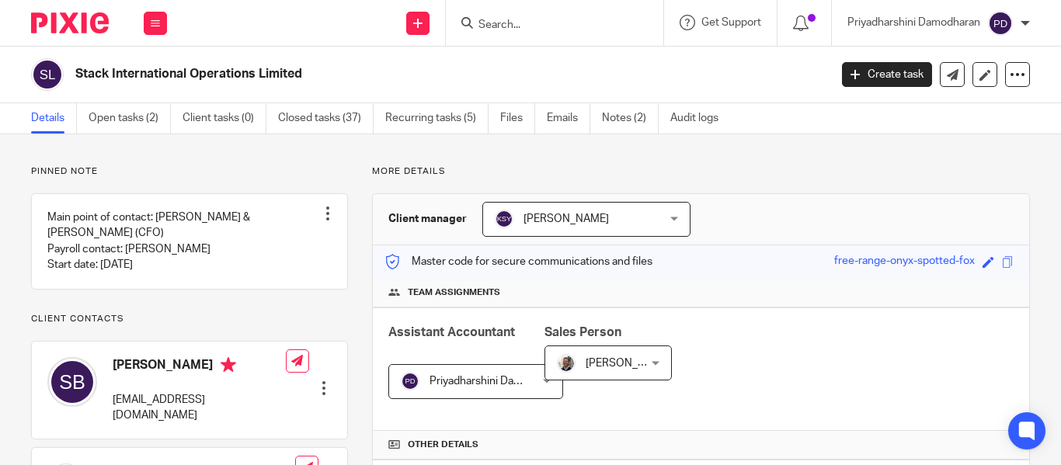
scroll to position [466, 0]
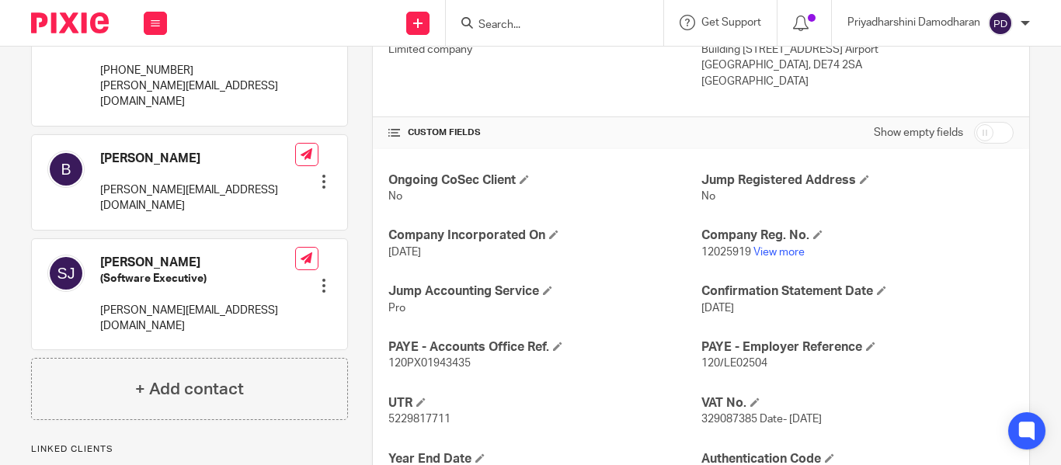
click at [513, 32] on input "Search" at bounding box center [547, 26] width 140 height 14
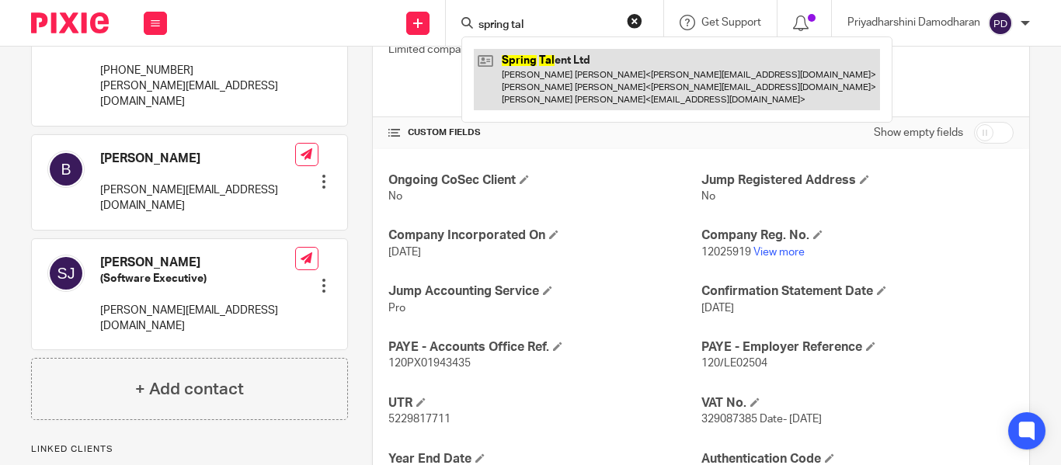
type input "spring tal"
click at [546, 61] on link at bounding box center [677, 79] width 406 height 61
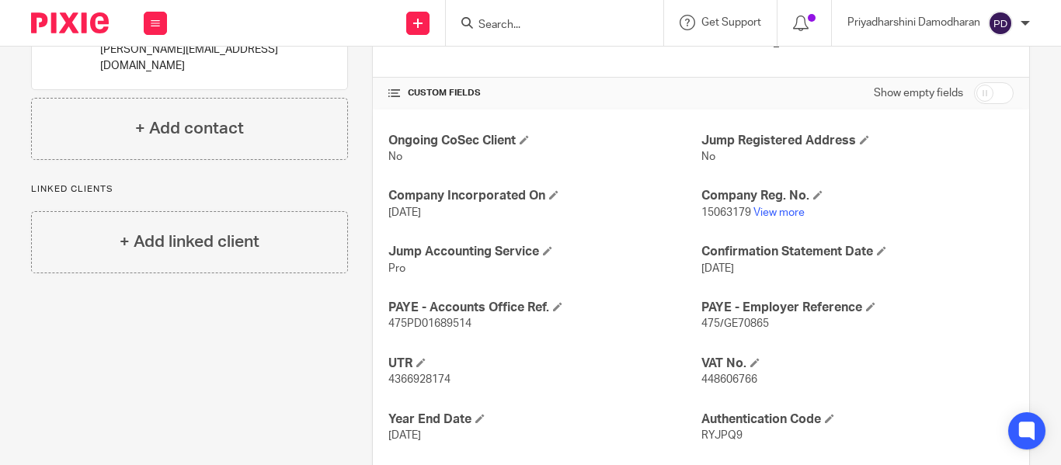
scroll to position [544, 0]
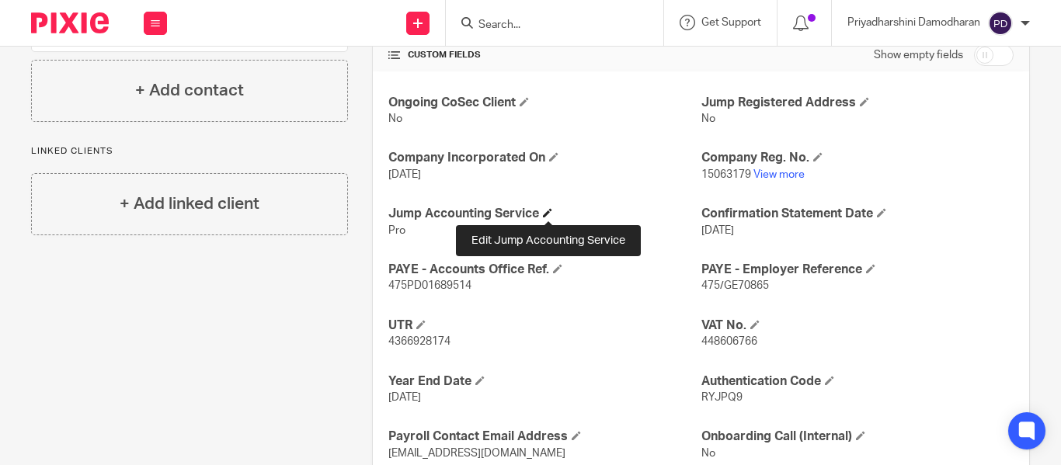
click at [549, 213] on span at bounding box center [547, 212] width 9 height 9
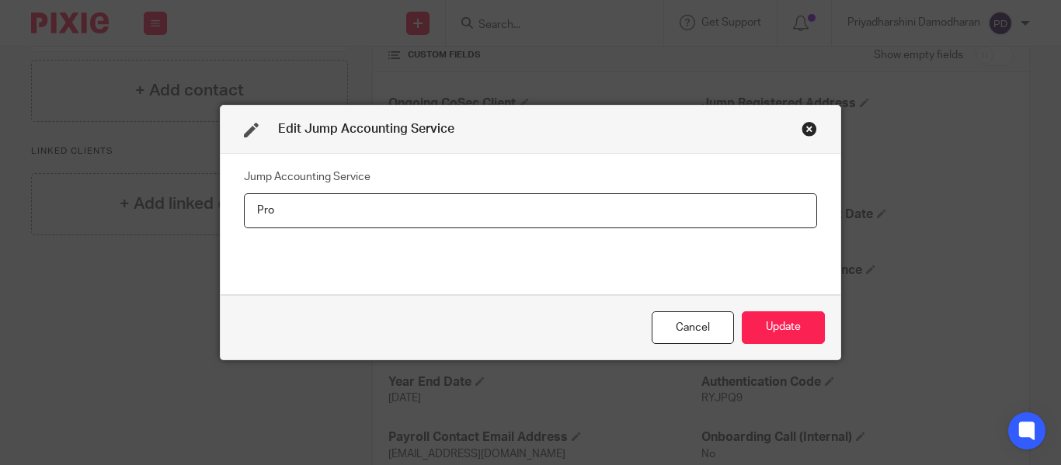
drag, startPoint x: 414, startPoint y: 212, endPoint x: 0, endPoint y: 190, distance: 414.5
click at [0, 215] on div "Edit Jump Accounting Service Jump Accounting Service Pro Cancel Update" at bounding box center [530, 232] width 1061 height 465
type input "Basic"
click at [800, 324] on button "Update" at bounding box center [783, 327] width 83 height 33
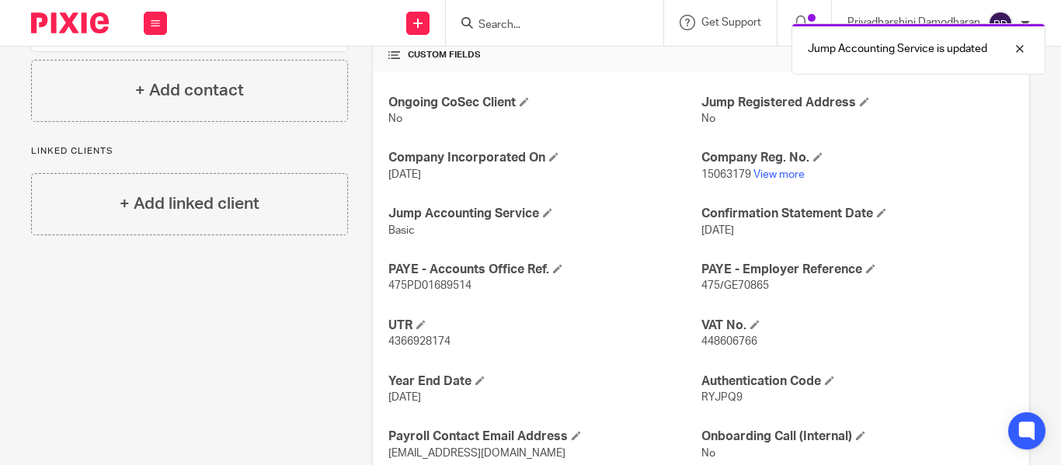
click at [506, 25] on input "Search" at bounding box center [547, 26] width 140 height 14
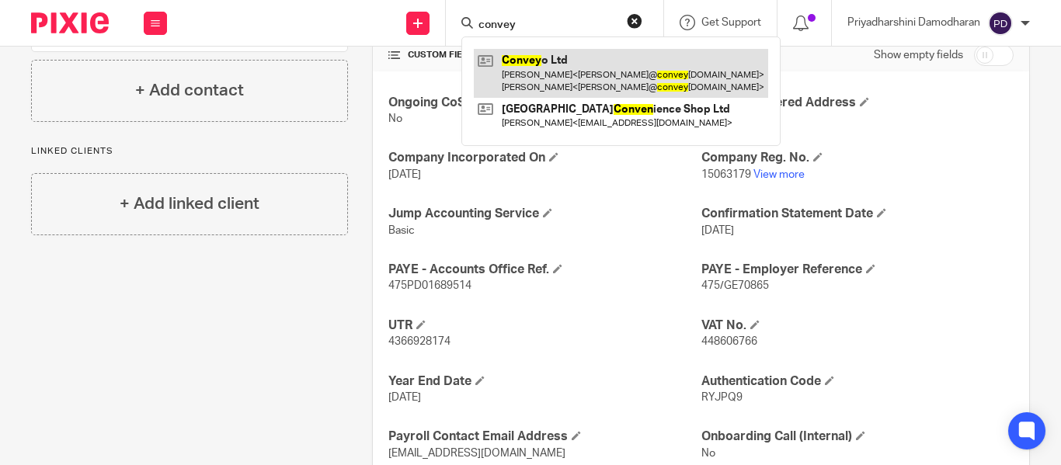
type input "convey"
click at [548, 71] on link at bounding box center [621, 73] width 294 height 48
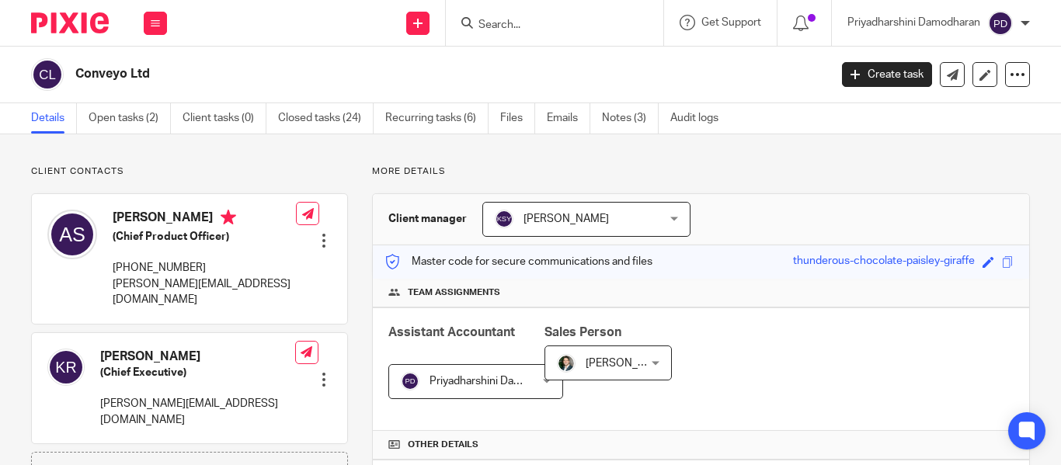
scroll to position [466, 0]
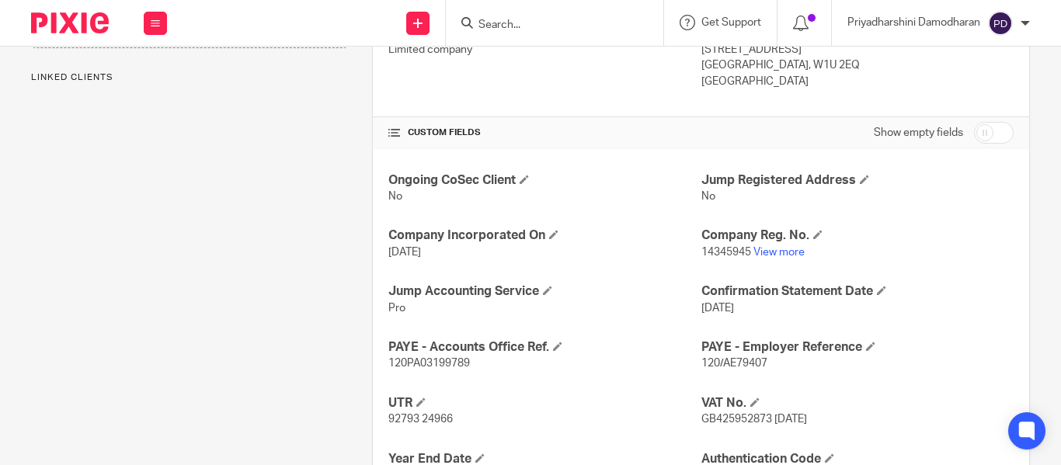
click at [497, 23] on input "Search" at bounding box center [547, 26] width 140 height 14
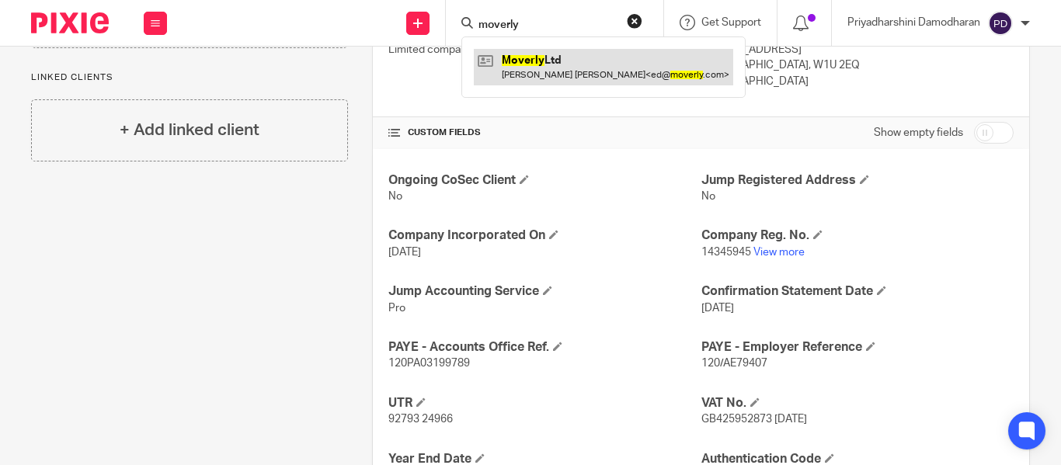
type input "moverly"
click at [603, 68] on link at bounding box center [603, 67] width 259 height 36
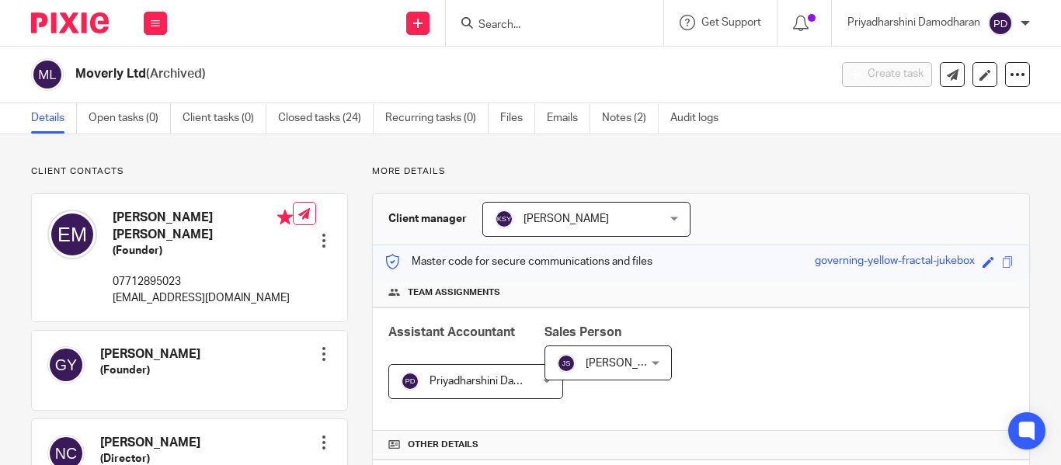
scroll to position [544, 0]
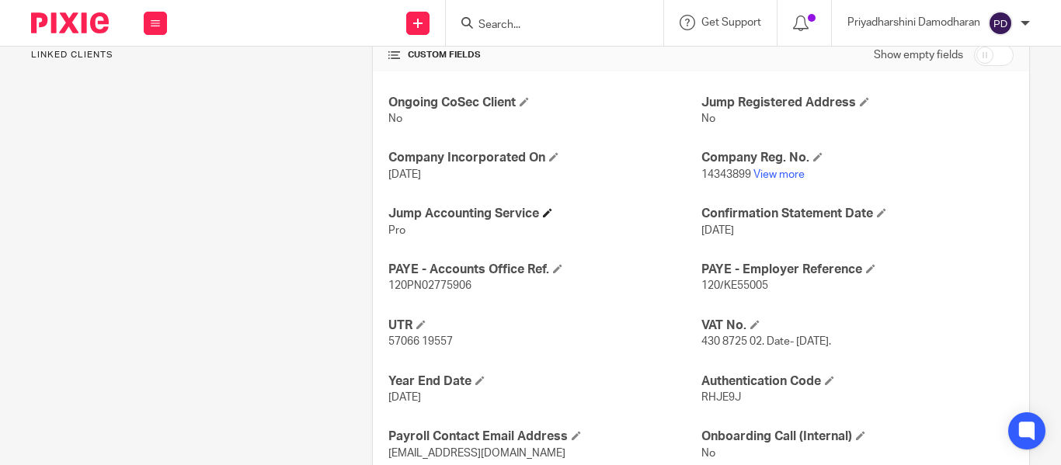
click at [544, 214] on span at bounding box center [547, 212] width 9 height 9
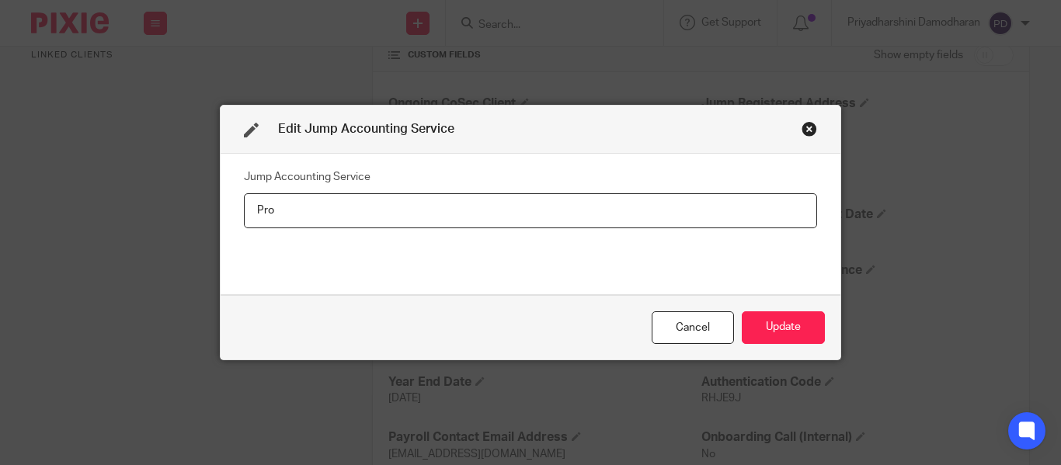
drag, startPoint x: 304, startPoint y: 215, endPoint x: 0, endPoint y: 235, distance: 304.3
click at [0, 235] on div "Edit Jump Accounting Service Jump Accounting Service Pro Cancel Update" at bounding box center [530, 232] width 1061 height 465
type input "Year End Accounts Only"
click at [788, 327] on button "Update" at bounding box center [783, 327] width 83 height 33
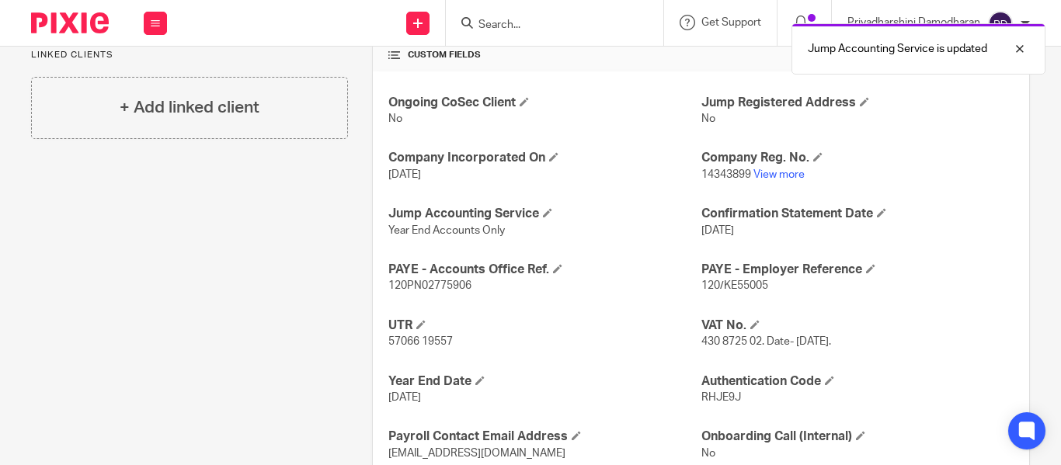
click at [525, 22] on input "Search" at bounding box center [547, 26] width 140 height 14
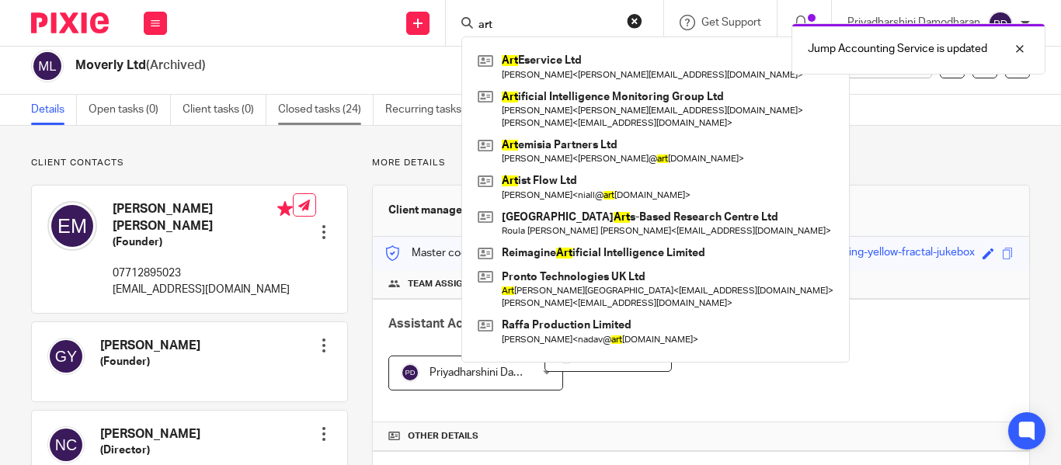
scroll to position [0, 0]
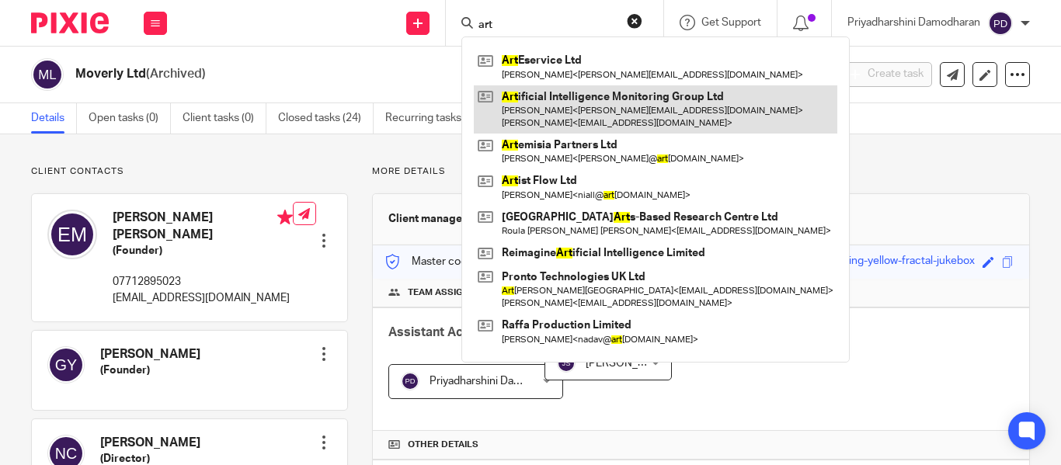
type input "art"
click at [580, 110] on link at bounding box center [655, 109] width 363 height 48
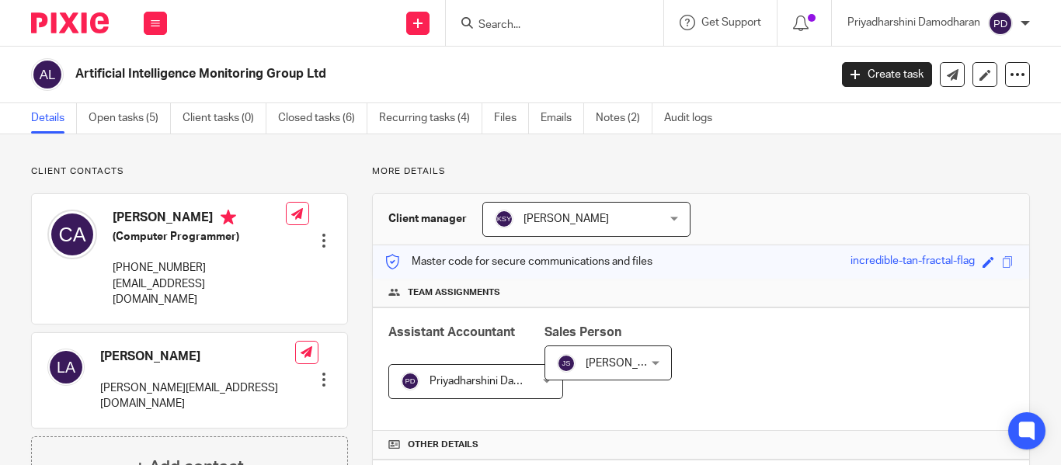
scroll to position [388, 0]
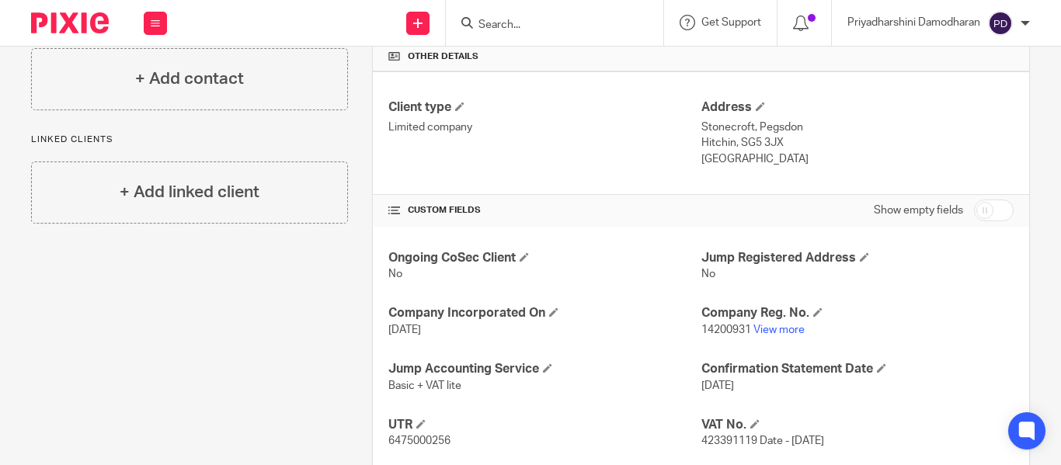
click at [511, 24] on input "Search" at bounding box center [547, 26] width 140 height 14
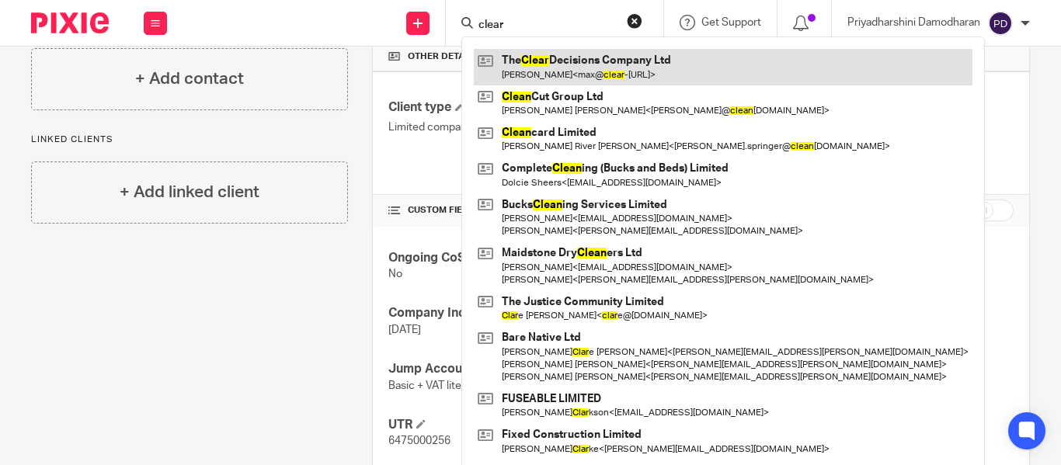
type input "clear"
click at [604, 58] on link at bounding box center [723, 67] width 499 height 36
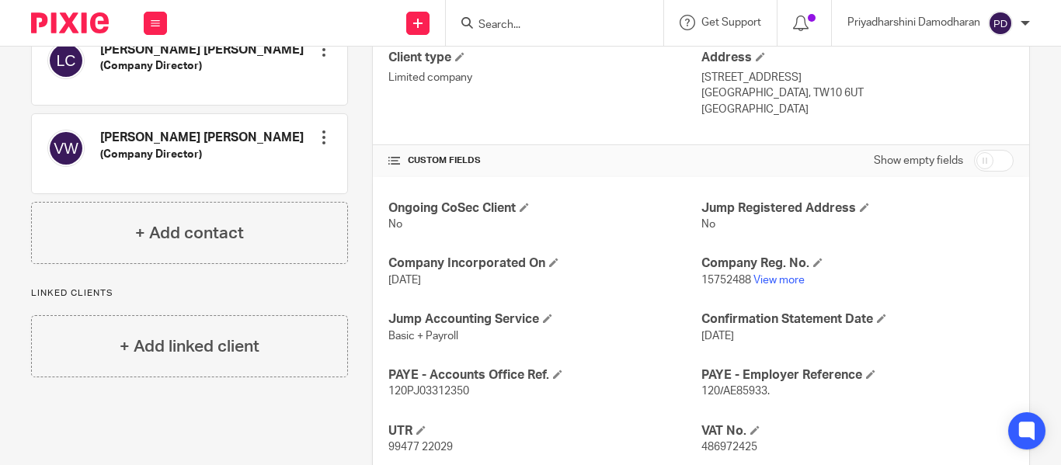
scroll to position [466, 0]
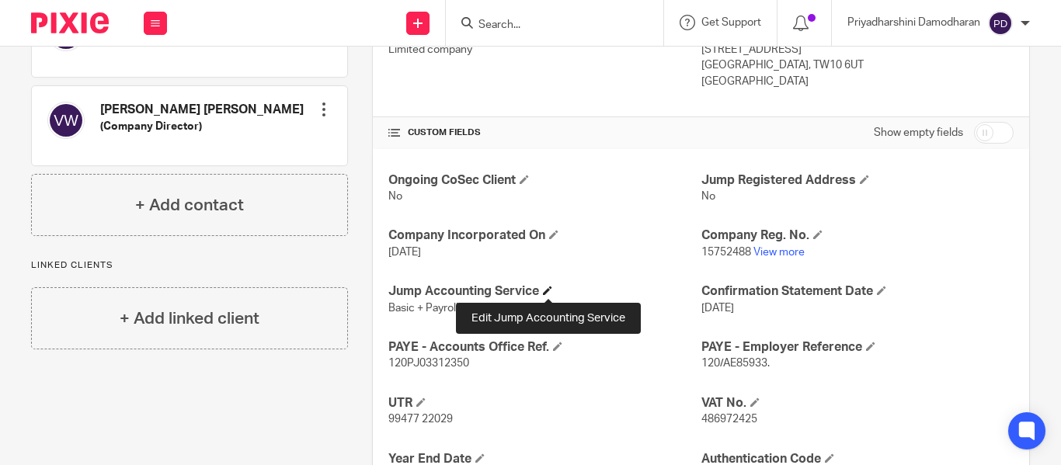
click at [548, 295] on span at bounding box center [547, 290] width 9 height 9
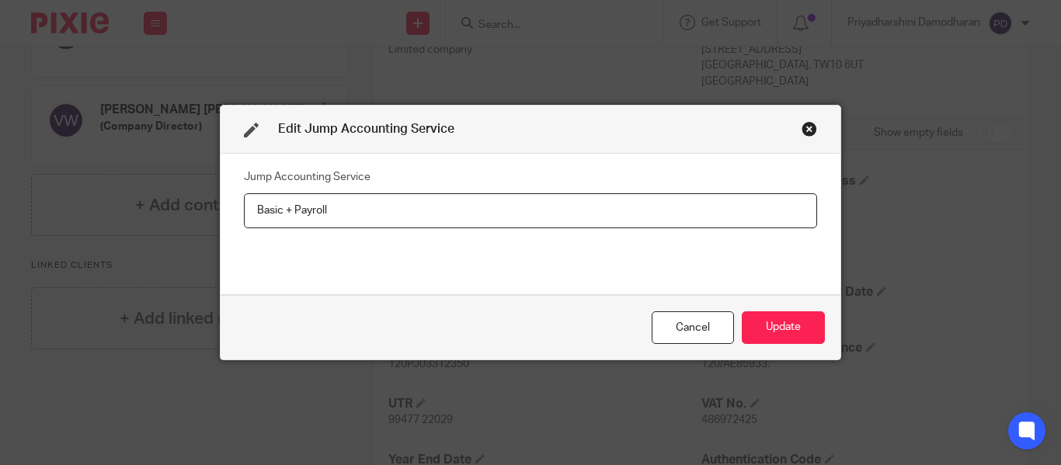
drag, startPoint x: 373, startPoint y: 210, endPoint x: 0, endPoint y: 172, distance: 374.8
click at [0, 216] on div "Edit Jump Accounting Service Jump Accounting Service Basic + Payroll Cancel Upd…" at bounding box center [530, 232] width 1061 height 465
type input "Pro"
click at [792, 328] on button "Update" at bounding box center [783, 327] width 83 height 33
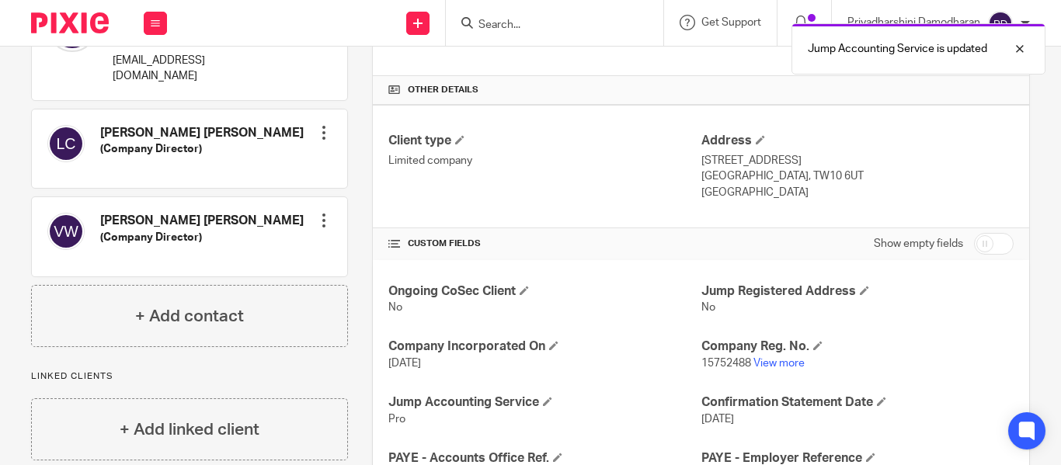
scroll to position [388, 0]
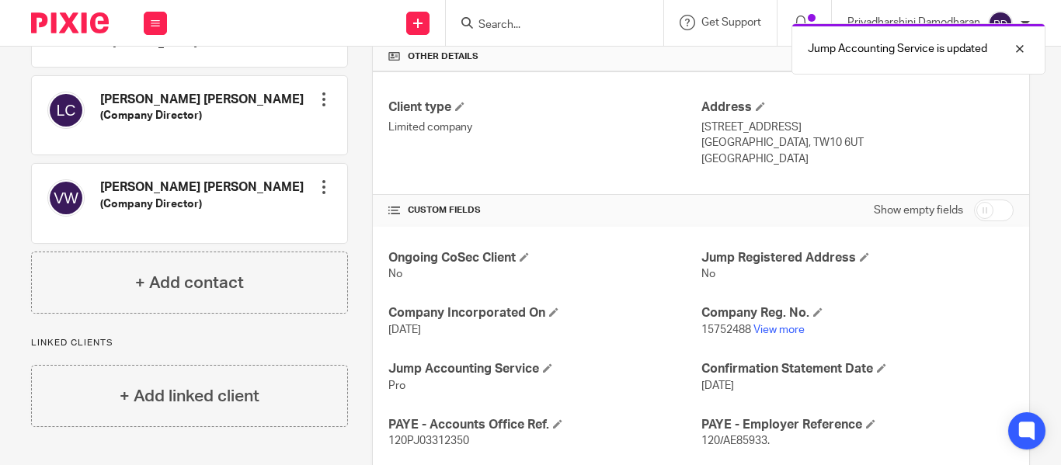
click at [492, 25] on input "Search" at bounding box center [547, 26] width 140 height 14
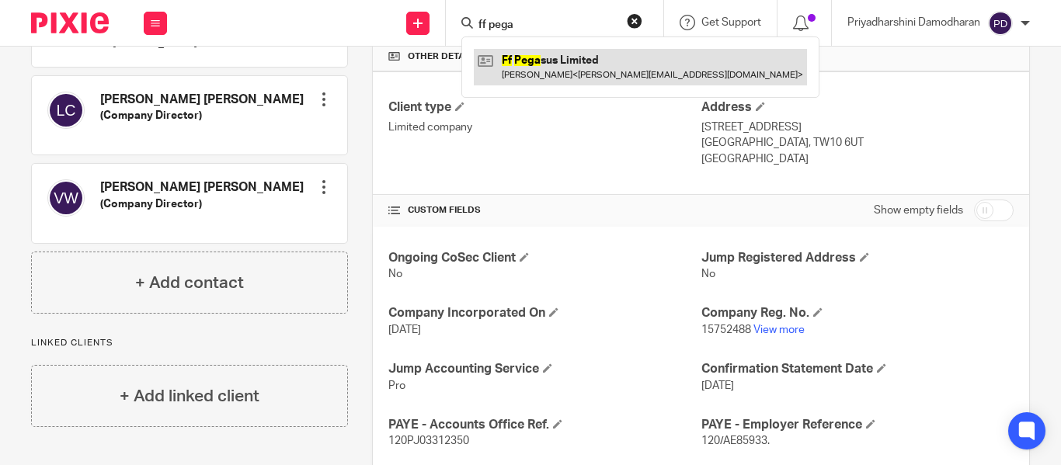
type input "ff pega"
click at [546, 68] on link at bounding box center [640, 67] width 333 height 36
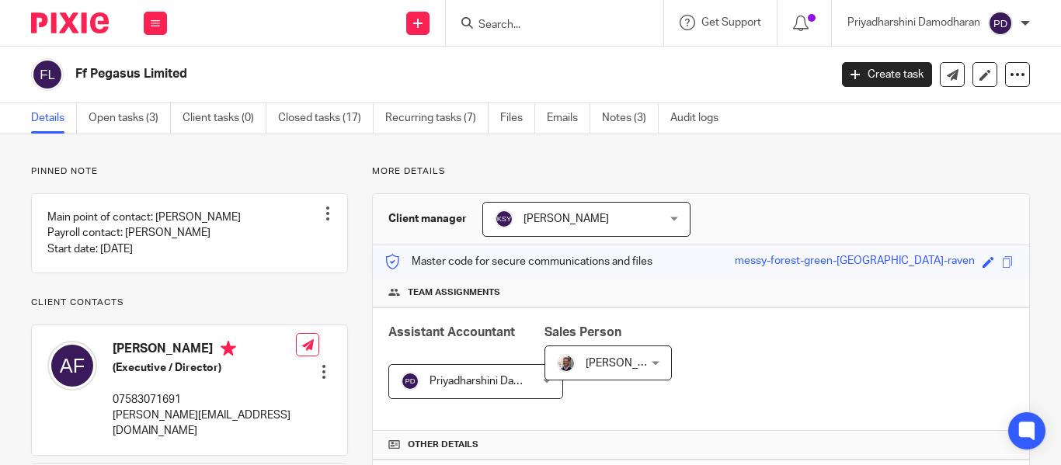
click at [499, 23] on input "Search" at bounding box center [547, 26] width 140 height 14
type input "a"
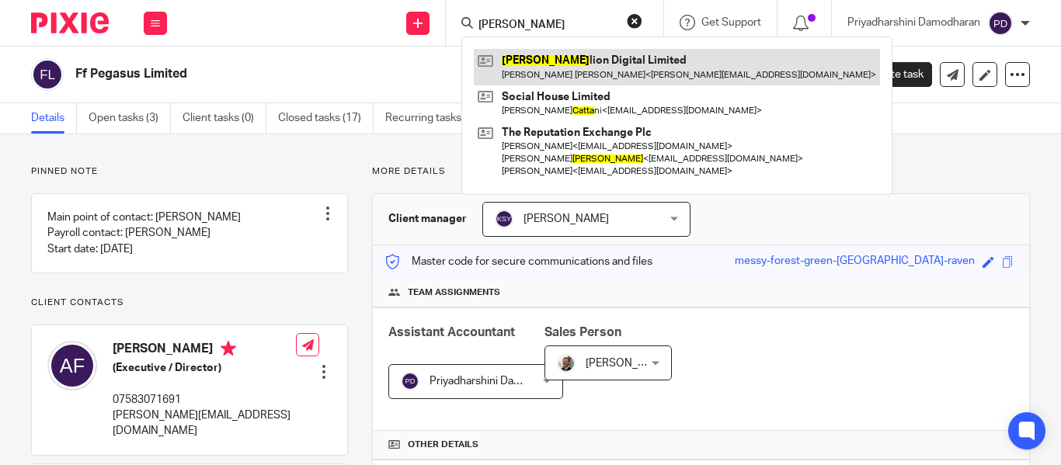
type input "batta"
click at [583, 73] on link at bounding box center [677, 67] width 406 height 36
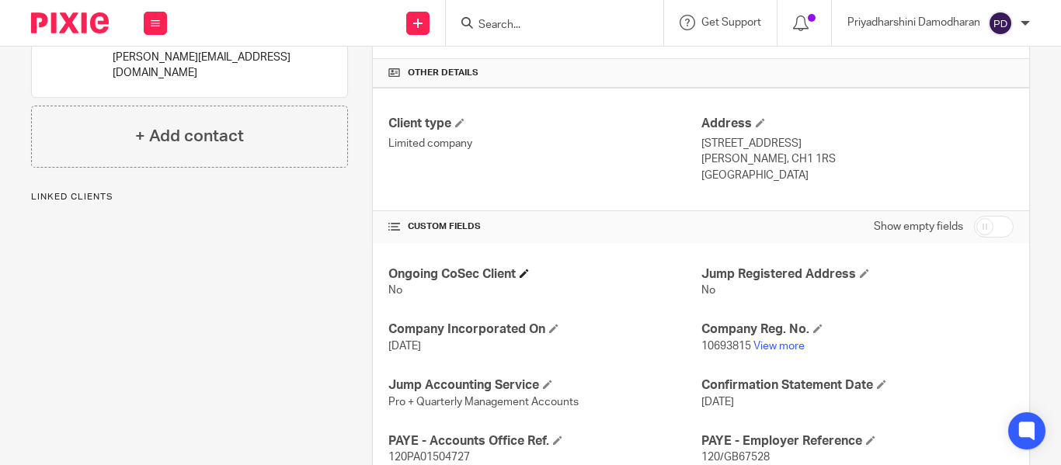
scroll to position [466, 0]
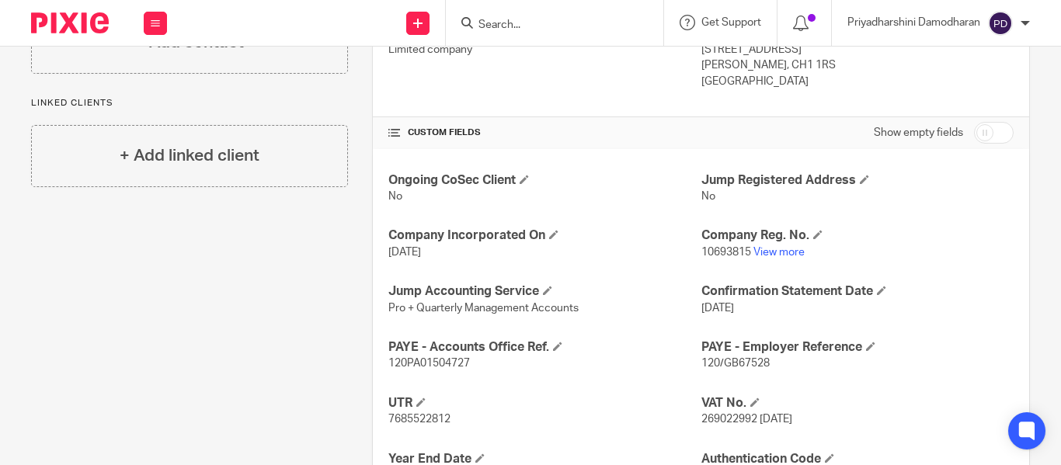
click at [501, 20] on input "Search" at bounding box center [547, 26] width 140 height 14
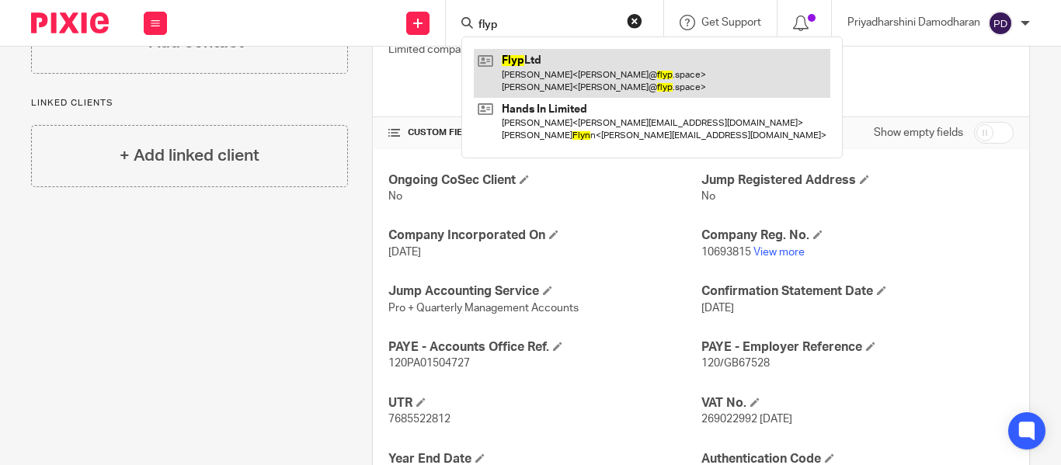
type input "flyp"
click at [549, 62] on link at bounding box center [652, 73] width 356 height 48
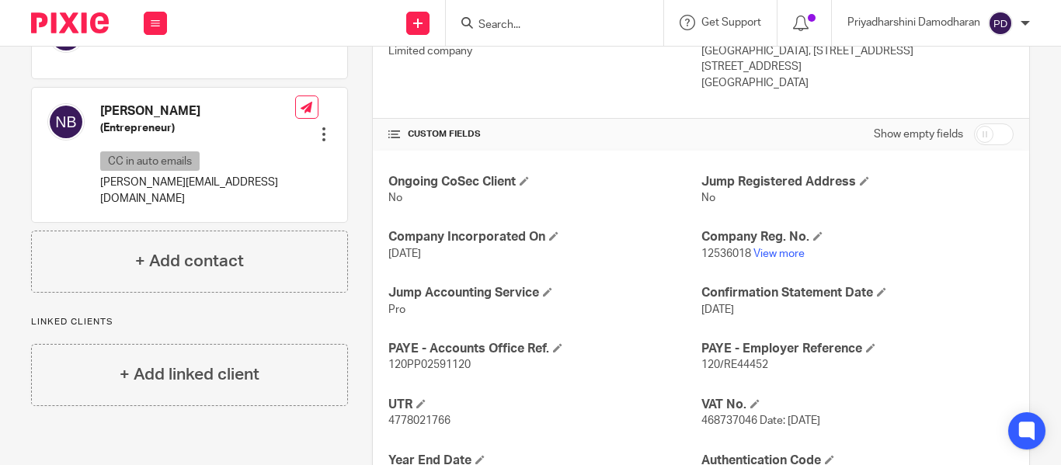
scroll to position [621, 0]
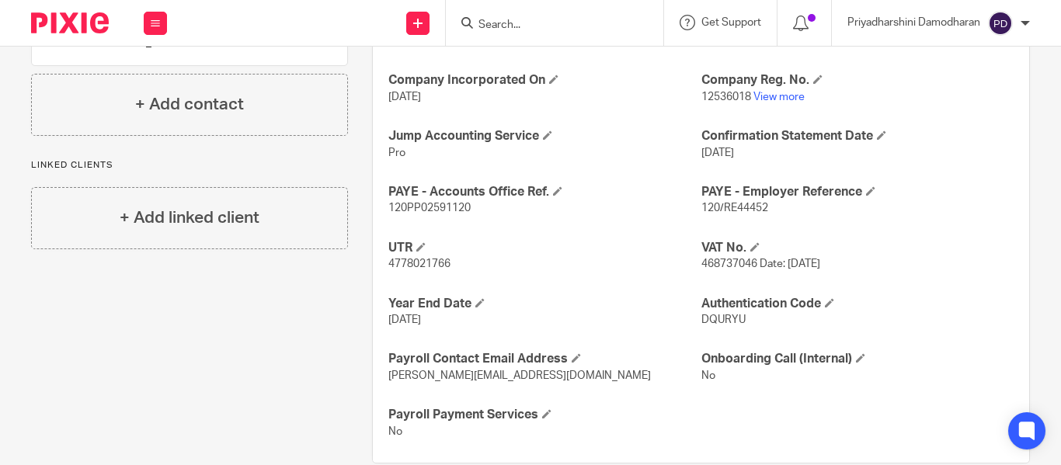
click at [566, 23] on input "Search" at bounding box center [547, 26] width 140 height 14
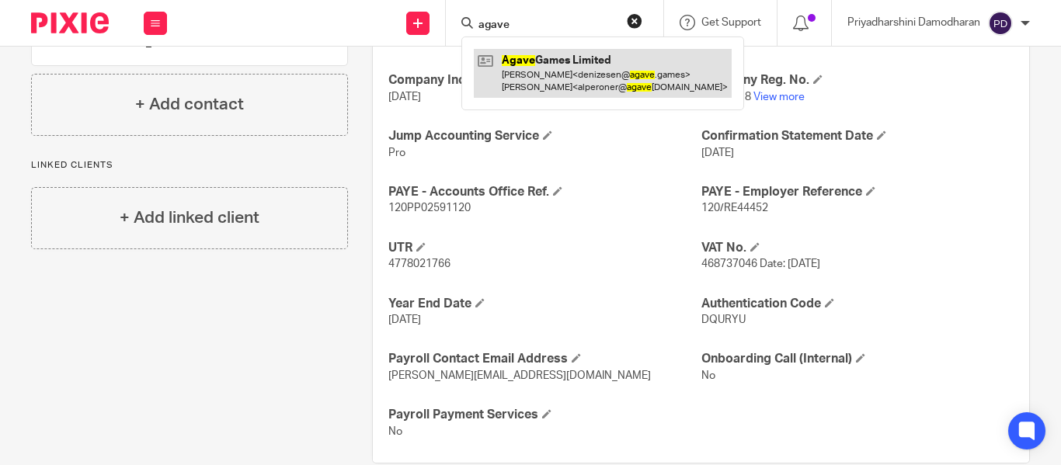
type input "agave"
click at [563, 68] on link at bounding box center [603, 73] width 258 height 48
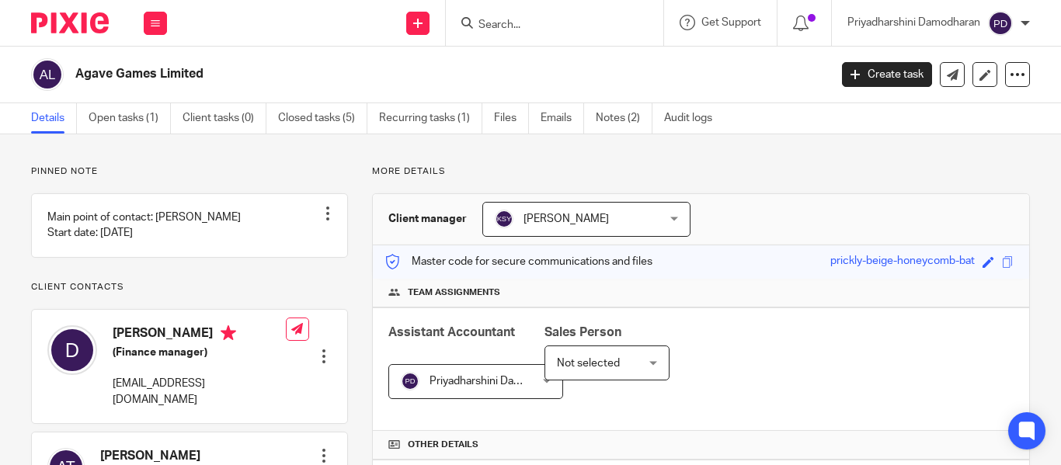
scroll to position [593, 0]
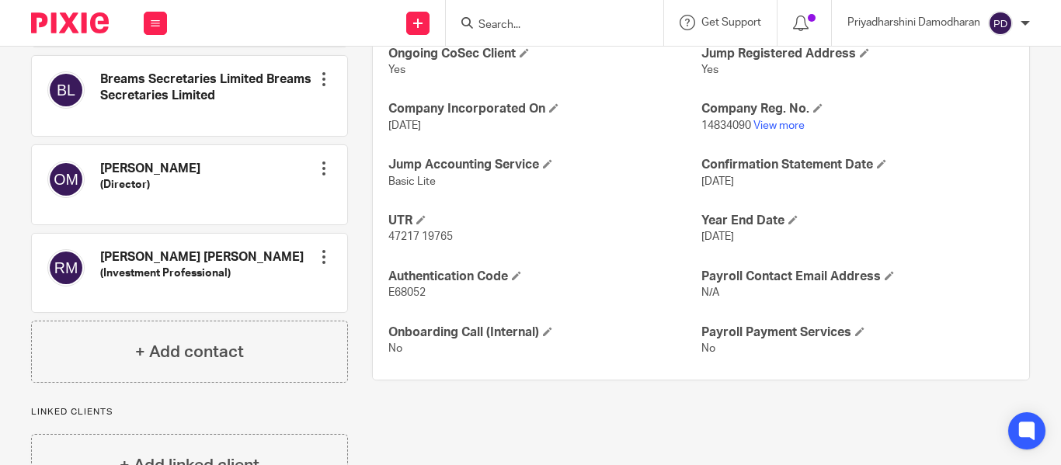
click at [543, 23] on input "Search" at bounding box center [547, 26] width 140 height 14
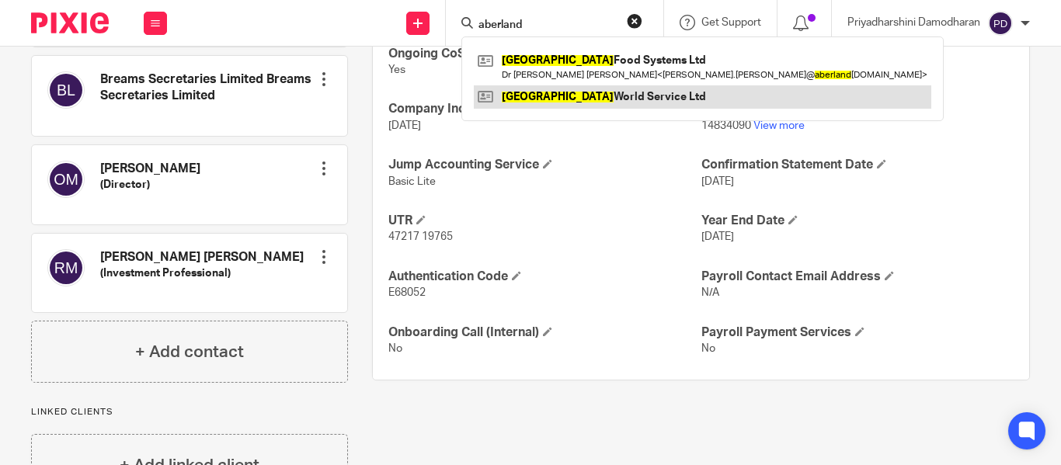
type input "aberland"
click at [600, 98] on link at bounding box center [702, 96] width 457 height 23
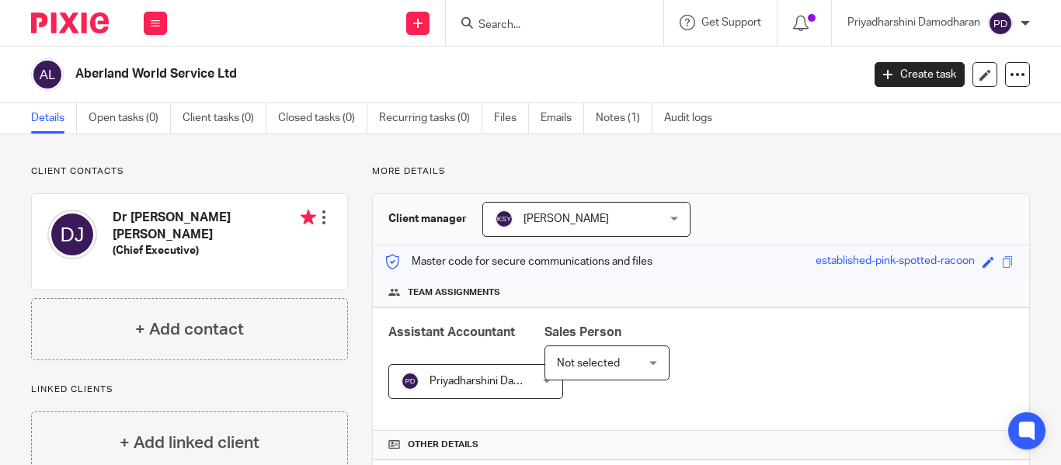
click at [523, 23] on input "Search" at bounding box center [547, 26] width 140 height 14
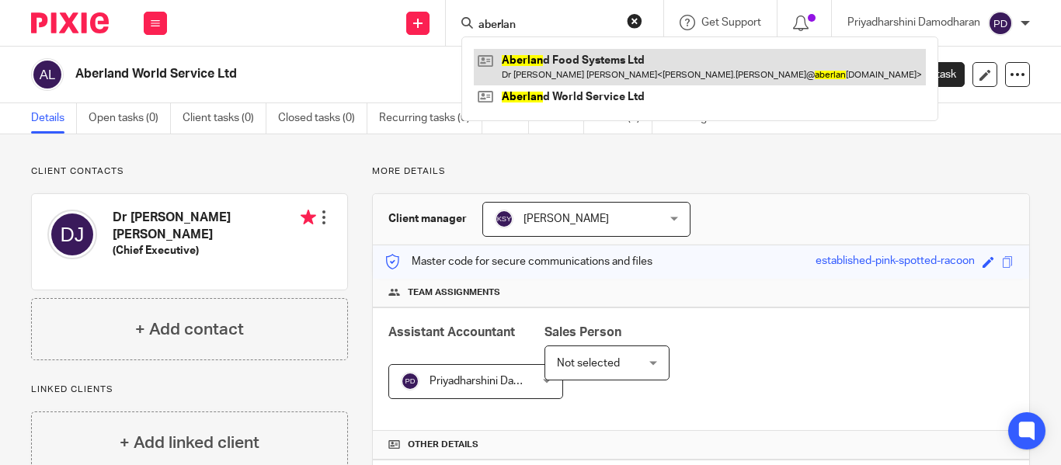
type input "aberlan"
click at [561, 53] on link at bounding box center [700, 67] width 452 height 36
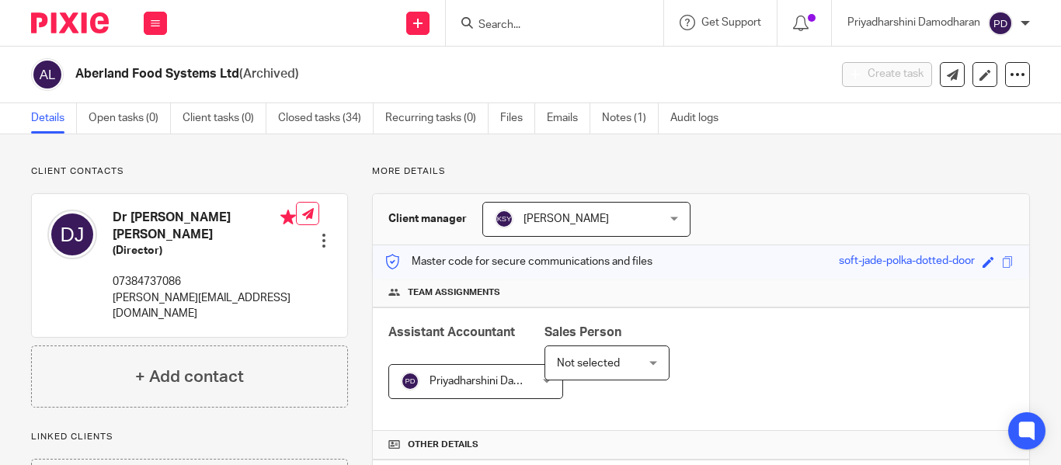
click at [533, 16] on form at bounding box center [559, 22] width 165 height 19
click at [531, 26] on input "Search" at bounding box center [547, 26] width 140 height 14
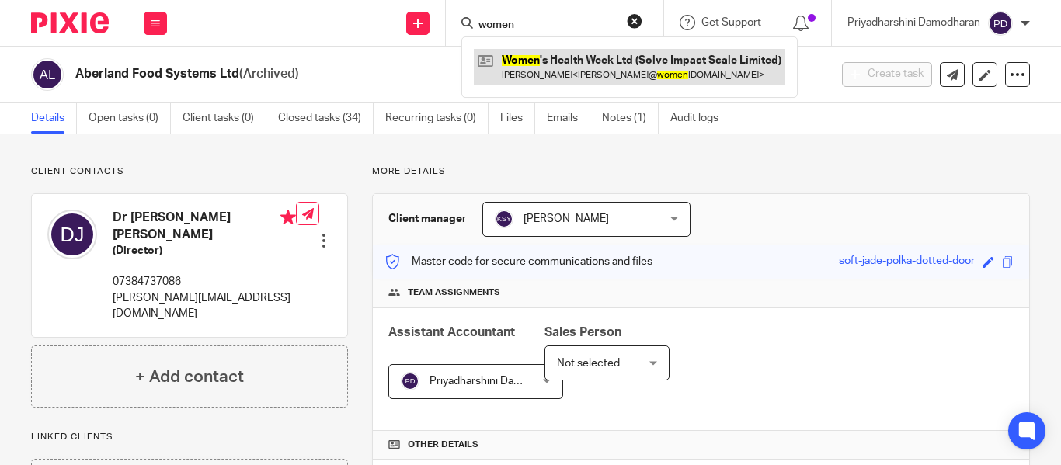
type input "women"
click at [551, 64] on link at bounding box center [629, 67] width 311 height 36
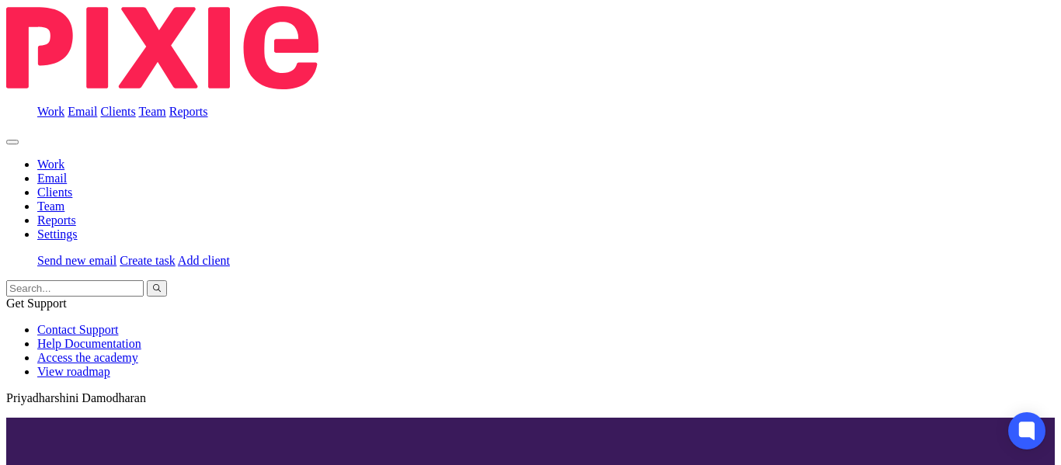
scroll to position [466, 0]
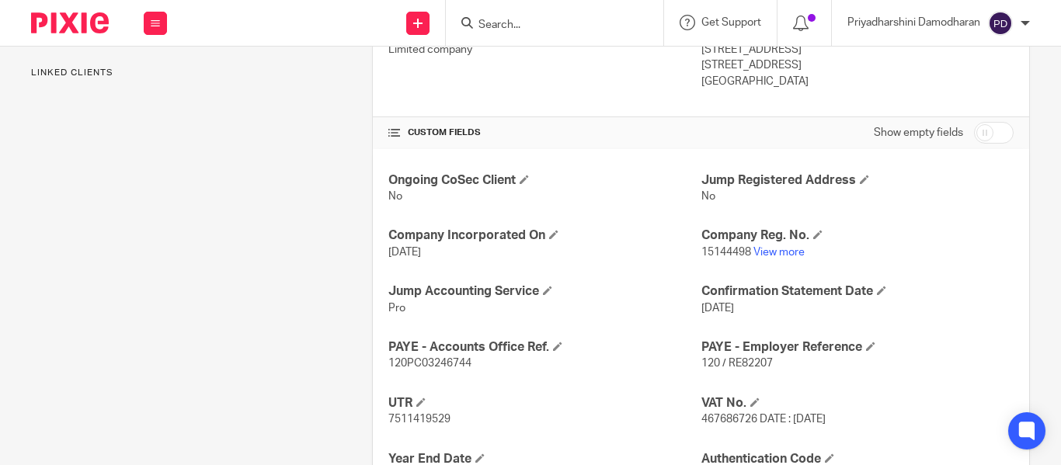
click at [500, 34] on div at bounding box center [554, 23] width 217 height 46
click at [499, 27] on input "Search" at bounding box center [547, 26] width 140 height 14
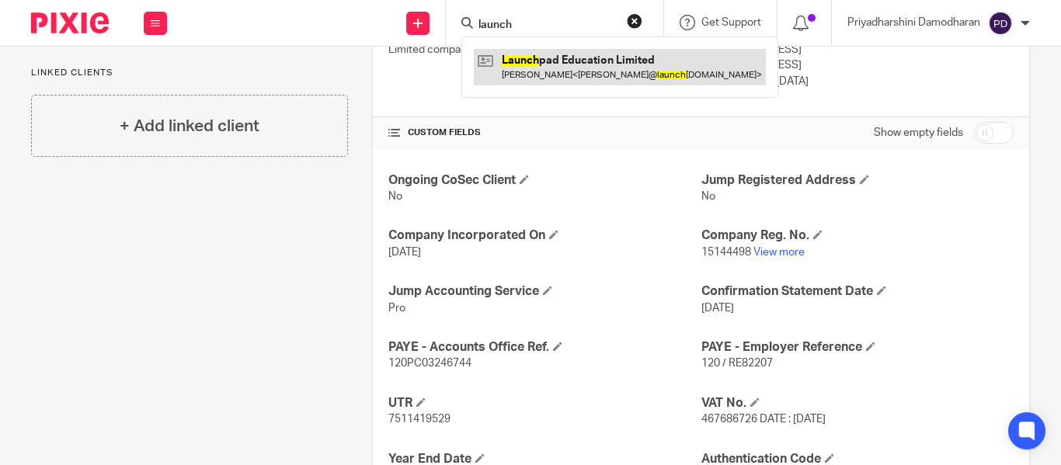
type input "launch"
click at [537, 64] on link at bounding box center [620, 67] width 292 height 36
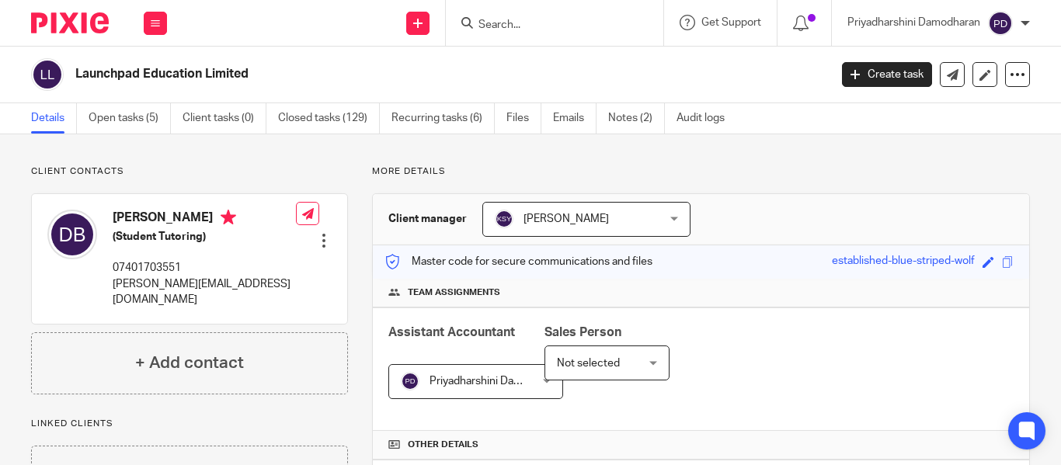
click at [499, 30] on input "Search" at bounding box center [547, 26] width 140 height 14
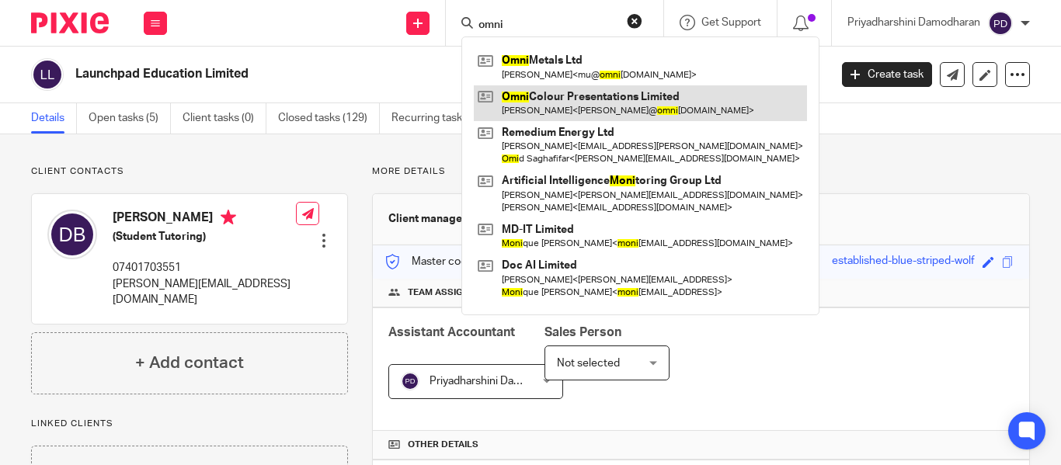
type input "omni"
click at [555, 109] on link at bounding box center [640, 103] width 333 height 36
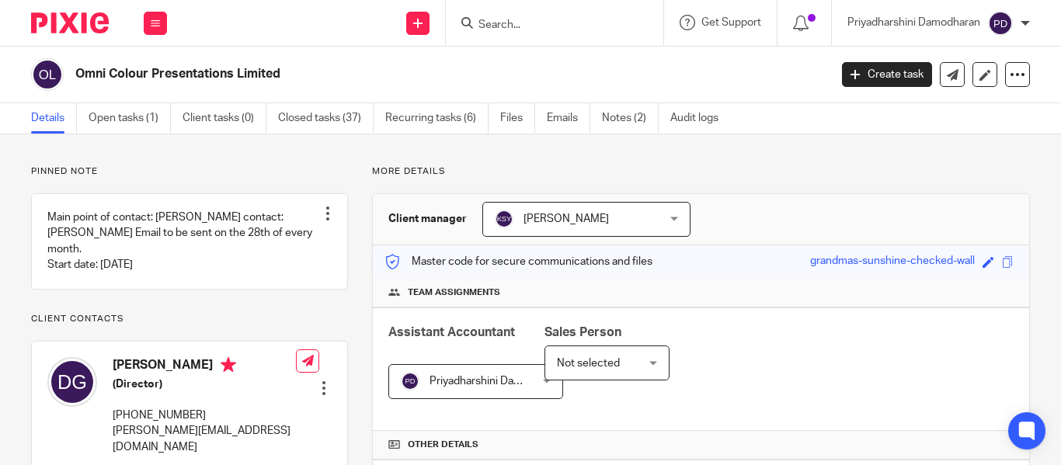
scroll to position [78, 0]
